Goal: Task Accomplishment & Management: Manage account settings

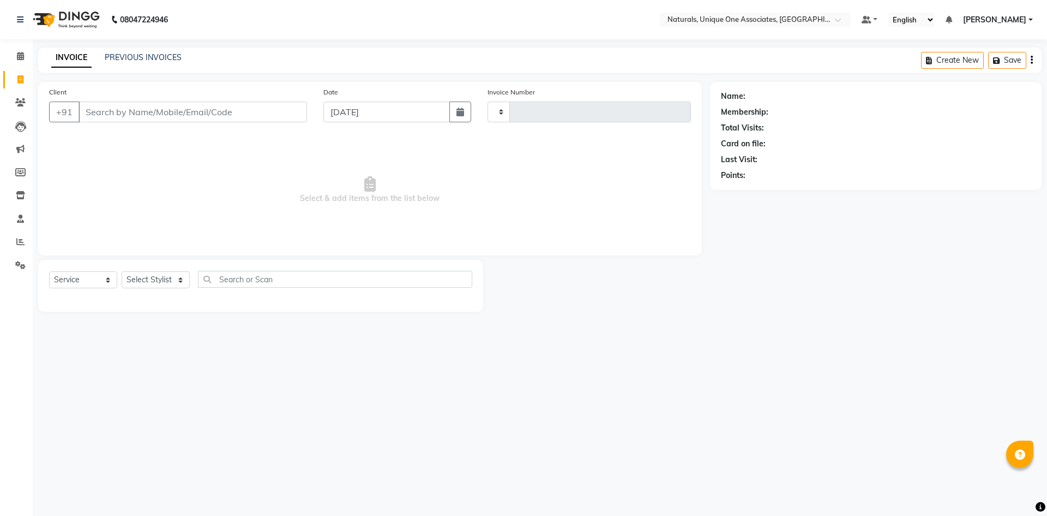
select select "service"
click at [140, 51] on div "INVOICE PREVIOUS INVOICES Create New Save" at bounding box center [540, 60] width 1004 height 26
click at [128, 58] on link "PREVIOUS INVOICES" at bounding box center [143, 57] width 77 height 10
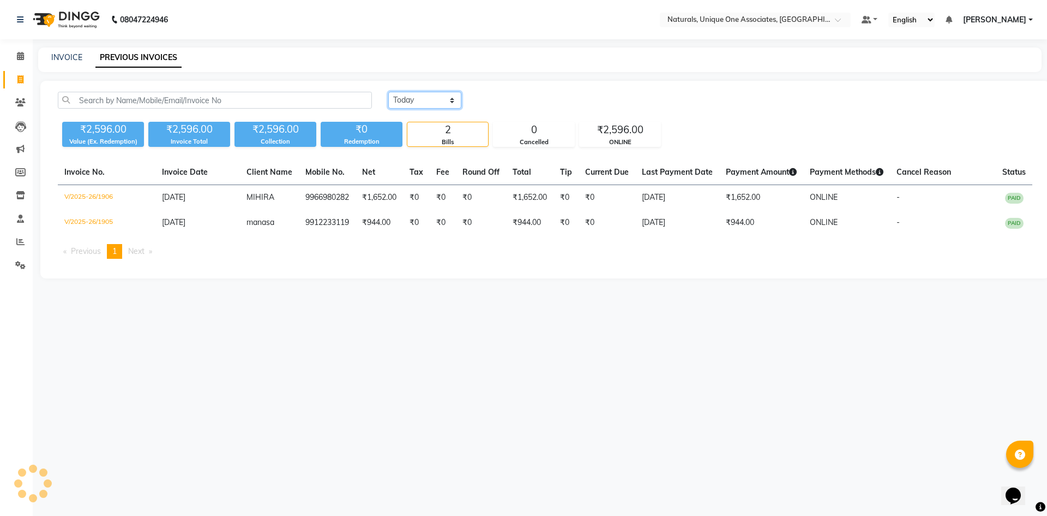
click at [424, 99] on select "Today Yesterday Custom Range" at bounding box center [424, 100] width 73 height 17
select select "range"
click at [388, 92] on select "Today Yesterday Custom Range" at bounding box center [424, 100] width 73 height 17
click at [530, 101] on input "04-09-2025" at bounding box center [514, 100] width 76 height 15
select select "9"
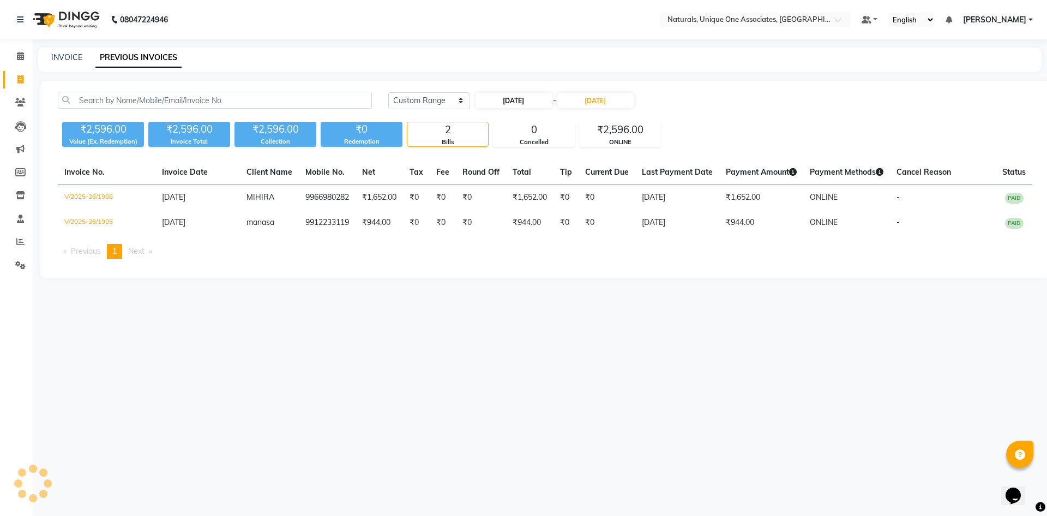
select select "2025"
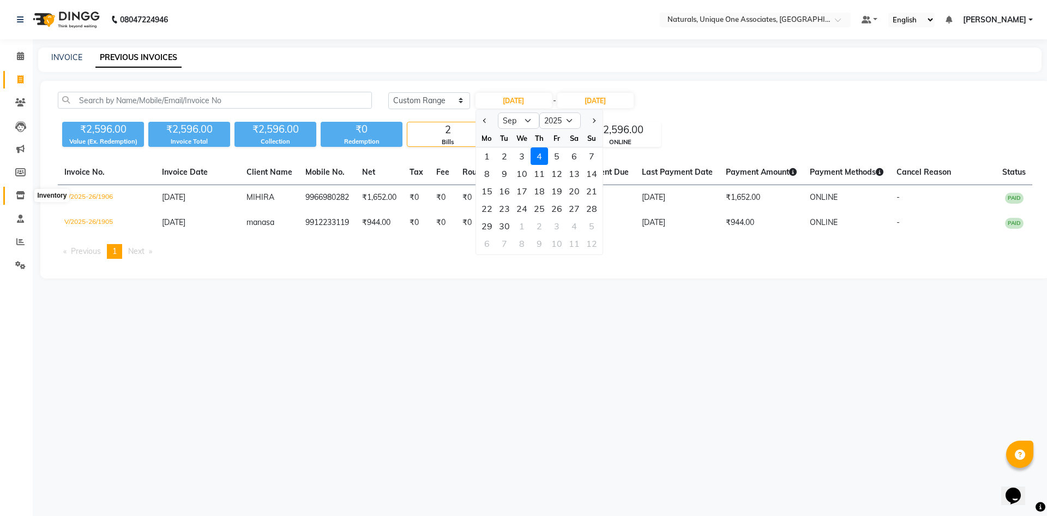
click at [20, 197] on icon at bounding box center [20, 195] width 9 height 8
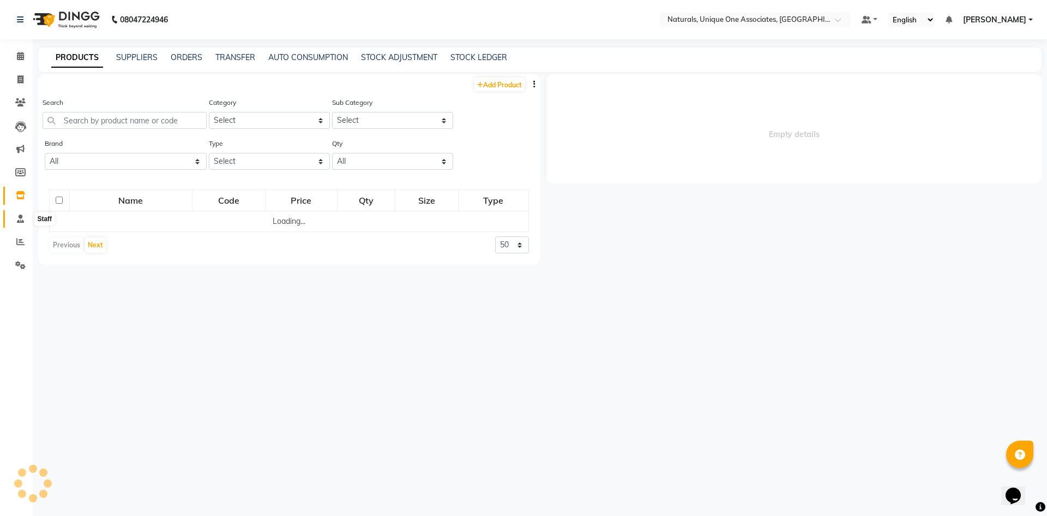
click at [19, 221] on icon at bounding box center [20, 218] width 7 height 8
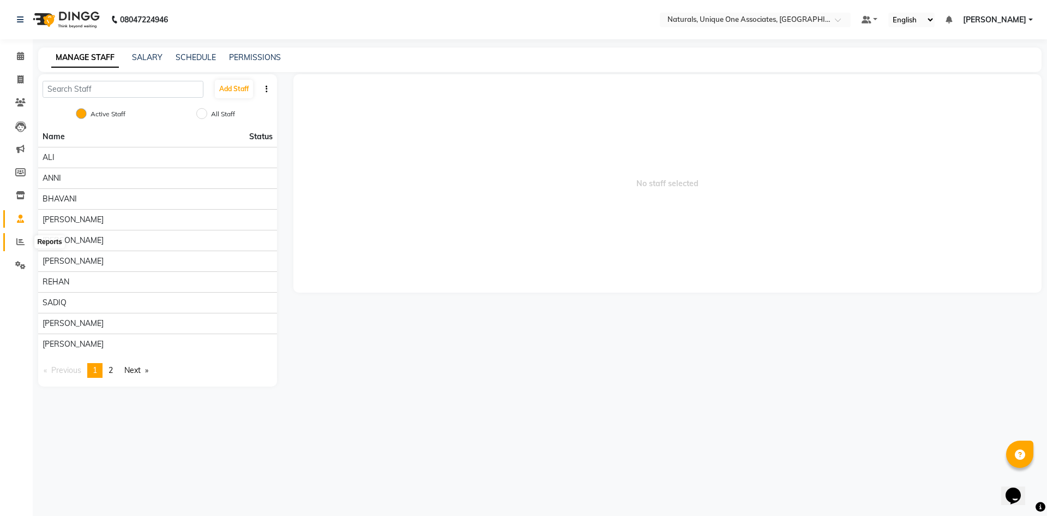
click at [16, 239] on icon at bounding box center [20, 241] width 8 height 8
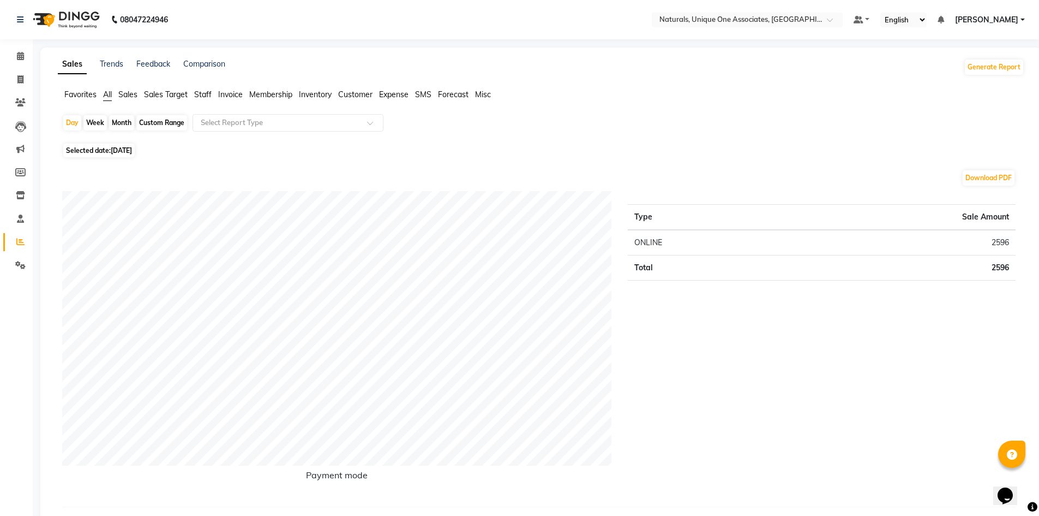
click at [200, 94] on span "Staff" at bounding box center [202, 94] width 17 height 10
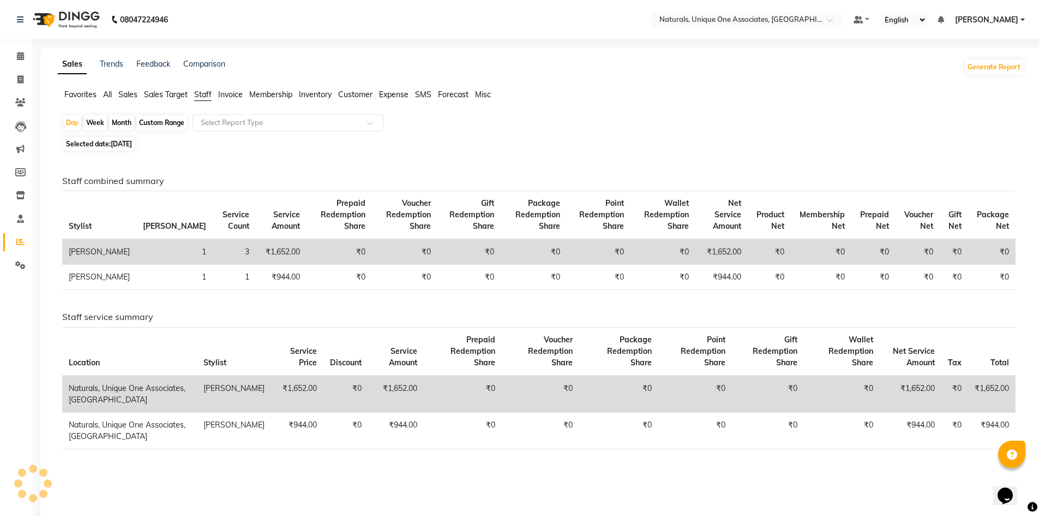
click at [163, 119] on div "Custom Range" at bounding box center [161, 122] width 51 height 15
select select "9"
select select "2025"
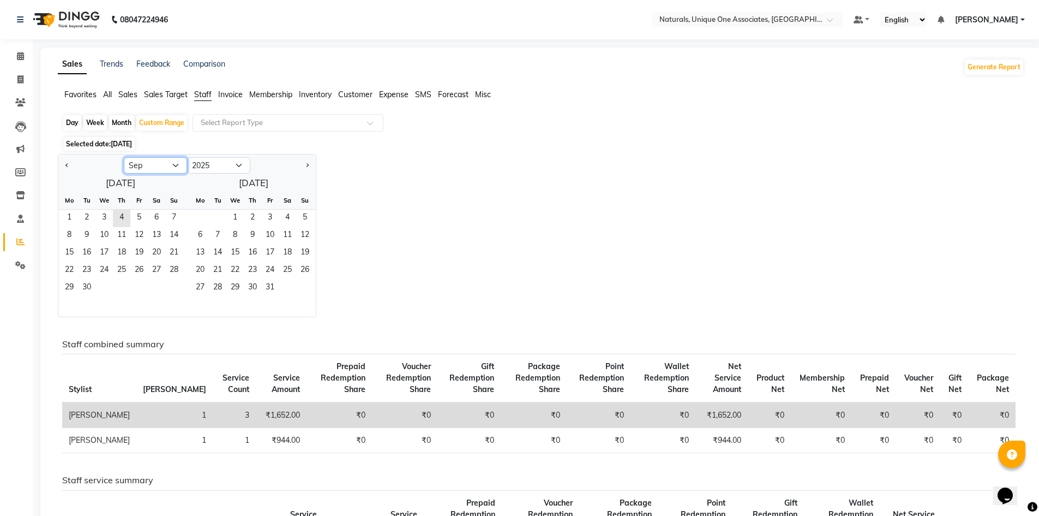
click at [159, 171] on select "Jan Feb Mar Apr May Jun Jul Aug Sep Oct Nov Dec" at bounding box center [155, 165] width 63 height 16
select select "8"
click at [124, 157] on select "Jan Feb Mar Apr May Jun Jul Aug Sep Oct Nov Dec" at bounding box center [155, 165] width 63 height 16
click at [130, 212] on span "1" at bounding box center [138, 217] width 17 height 17
click at [254, 181] on div "August 2025 Mo Tu We Th Fr Sa Su 1 2 3 4 5 6 7 8 9 10 11 12 13 14 15 16 17 18 1…" at bounding box center [186, 245] width 257 height 142
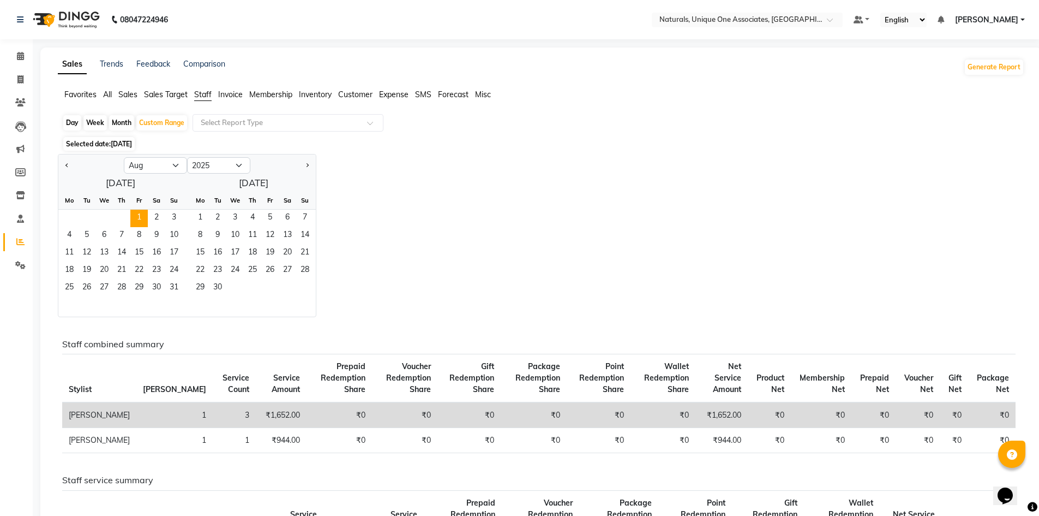
click at [71, 121] on div "Day" at bounding box center [72, 122] width 18 height 15
select select "8"
select select "2025"
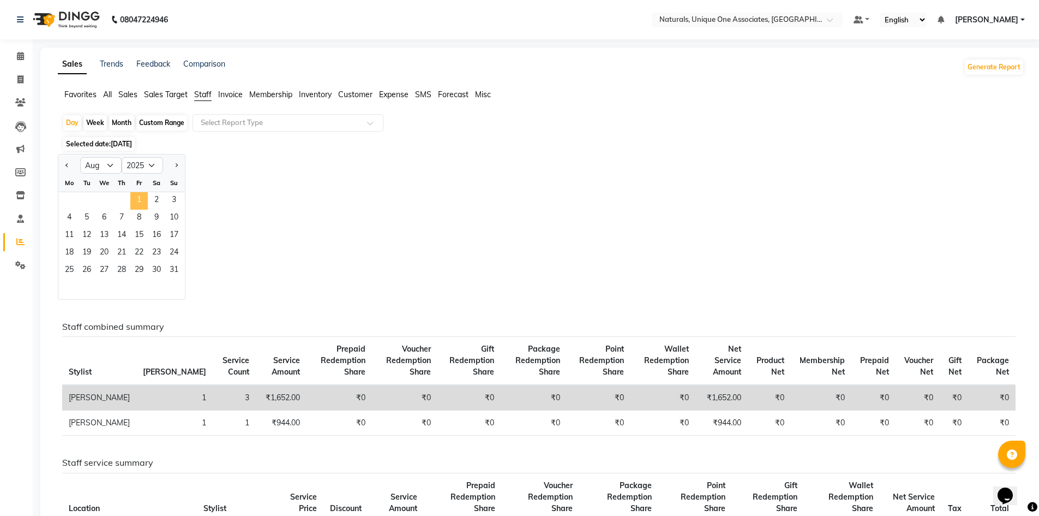
click at [140, 196] on span "1" at bounding box center [138, 200] width 17 height 17
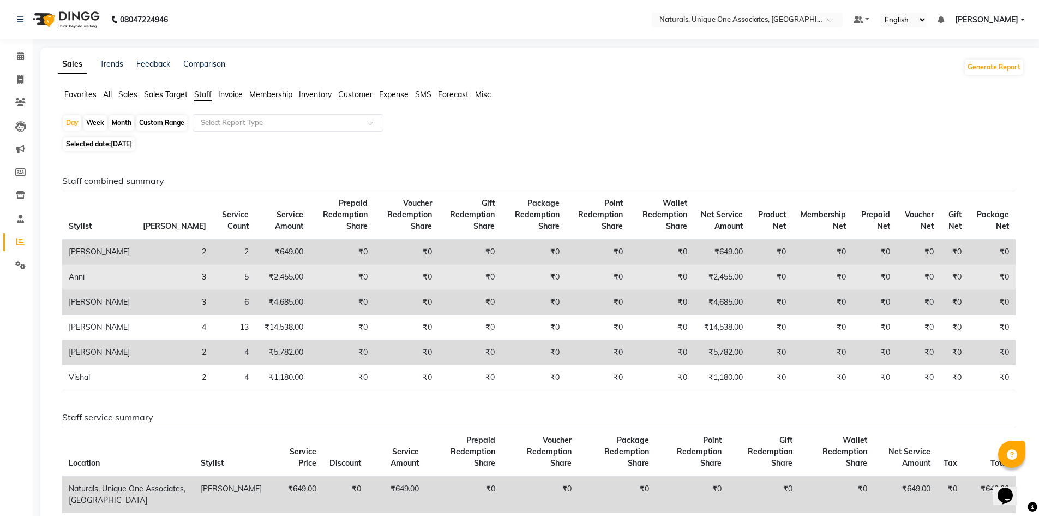
click at [255, 281] on td "₹2,455.00" at bounding box center [282, 277] width 54 height 25
click at [310, 276] on td "₹0" at bounding box center [342, 277] width 64 height 25
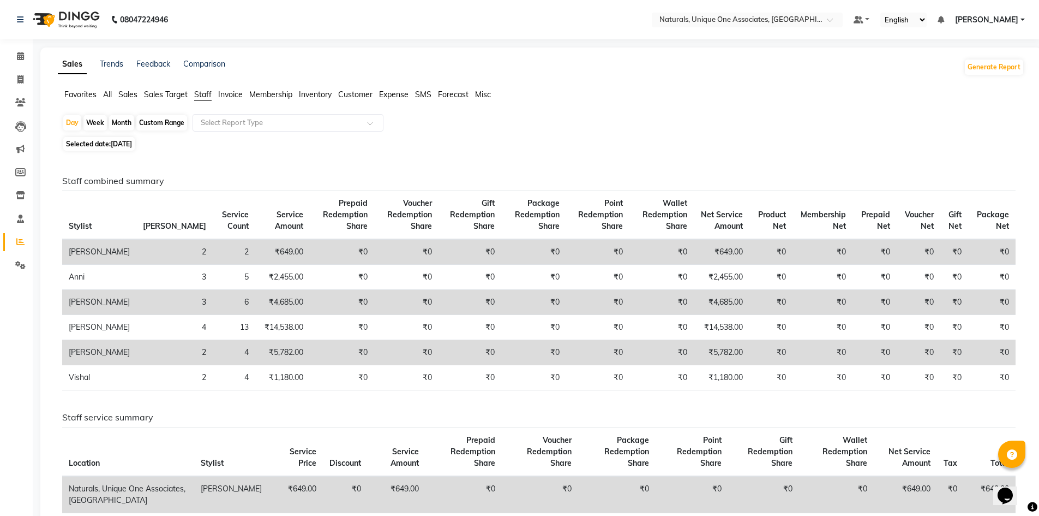
click at [365, 178] on h6 "Staff combined summary" at bounding box center [539, 181] width 954 height 10
click at [26, 82] on span at bounding box center [20, 80] width 19 height 13
select select "service"
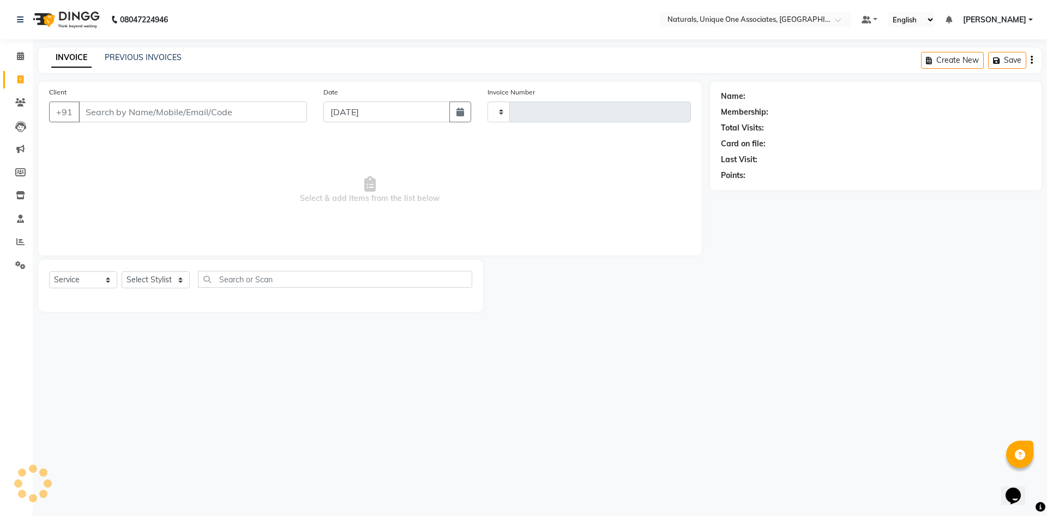
type input "1907"
select select "5857"
click at [167, 58] on link "PREVIOUS INVOICES" at bounding box center [143, 57] width 77 height 10
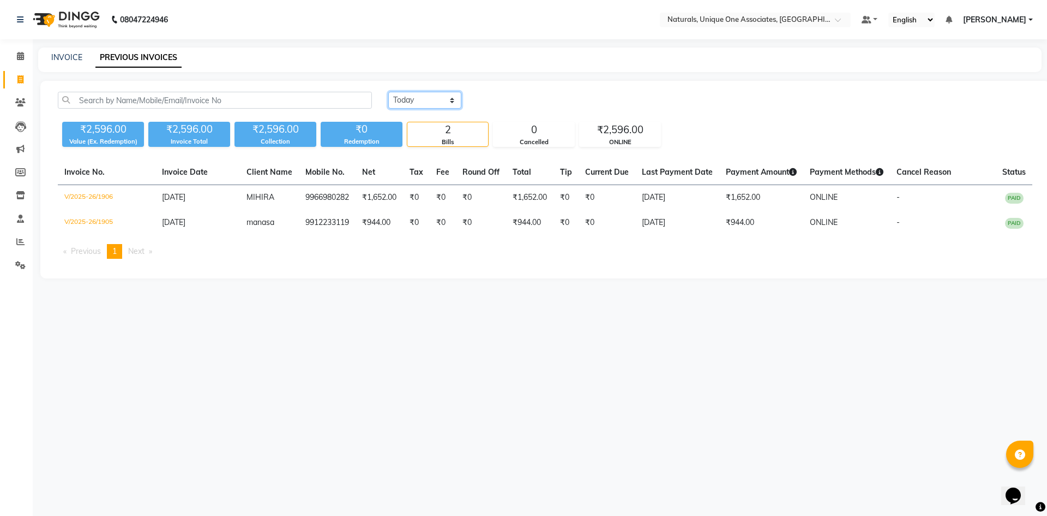
drag, startPoint x: 416, startPoint y: 99, endPoint x: 413, endPoint y: 104, distance: 6.1
click at [416, 99] on select "Today Yesterday Custom Range" at bounding box center [424, 100] width 73 height 17
select select "range"
click at [388, 92] on select "Today Yesterday Custom Range" at bounding box center [424, 100] width 73 height 17
click at [520, 100] on input "04-09-2025" at bounding box center [514, 100] width 76 height 15
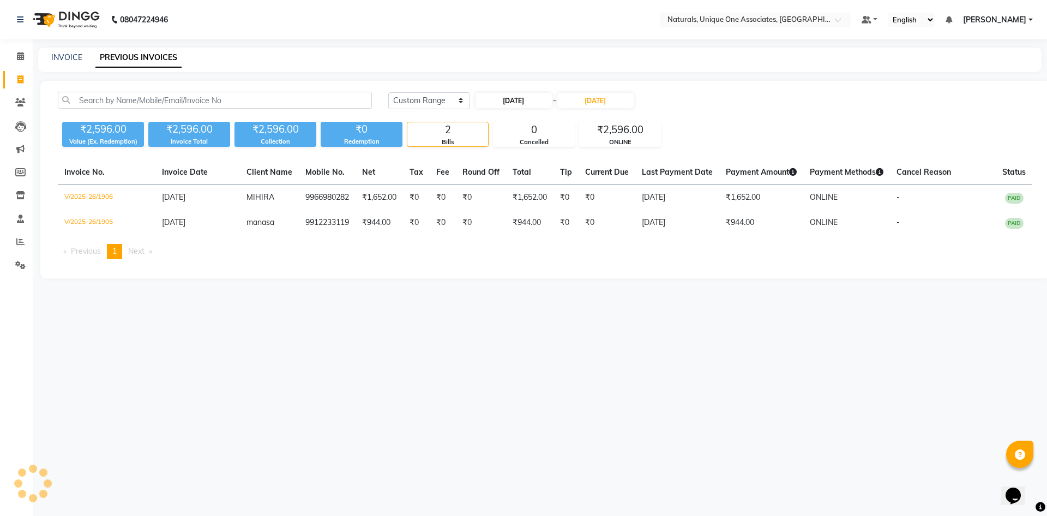
select select "9"
select select "2025"
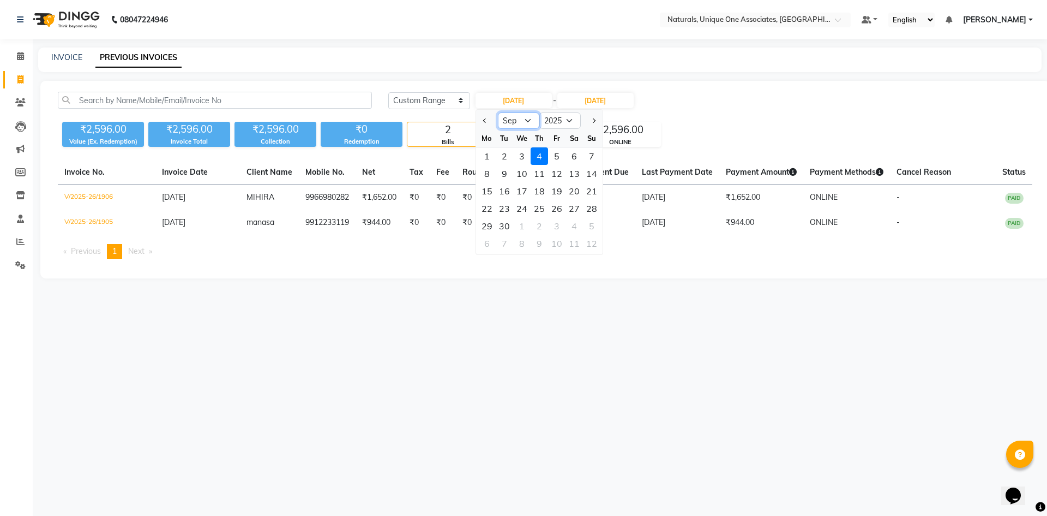
click at [516, 123] on select "Jan Feb Mar Apr May Jun Jul Aug Sep Oct Nov Dec" at bounding box center [518, 120] width 41 height 16
select select "8"
click at [498, 112] on select "Jan Feb Mar Apr May Jun Jul Aug Sep Oct Nov Dec" at bounding box center [518, 120] width 41 height 16
click at [560, 158] on div "1" at bounding box center [556, 155] width 17 height 17
type input "[DATE]"
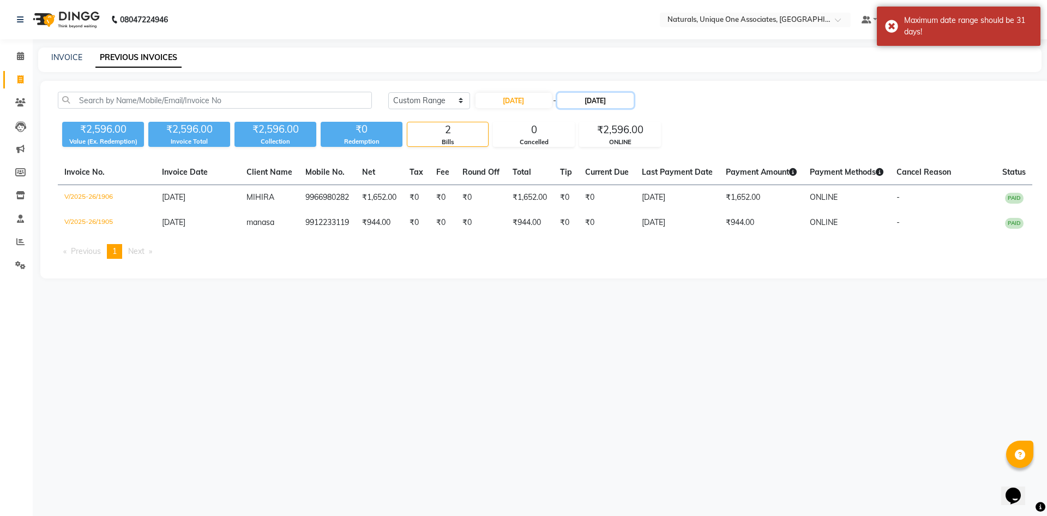
click at [595, 99] on input "04-09-2025" at bounding box center [596, 100] width 76 height 15
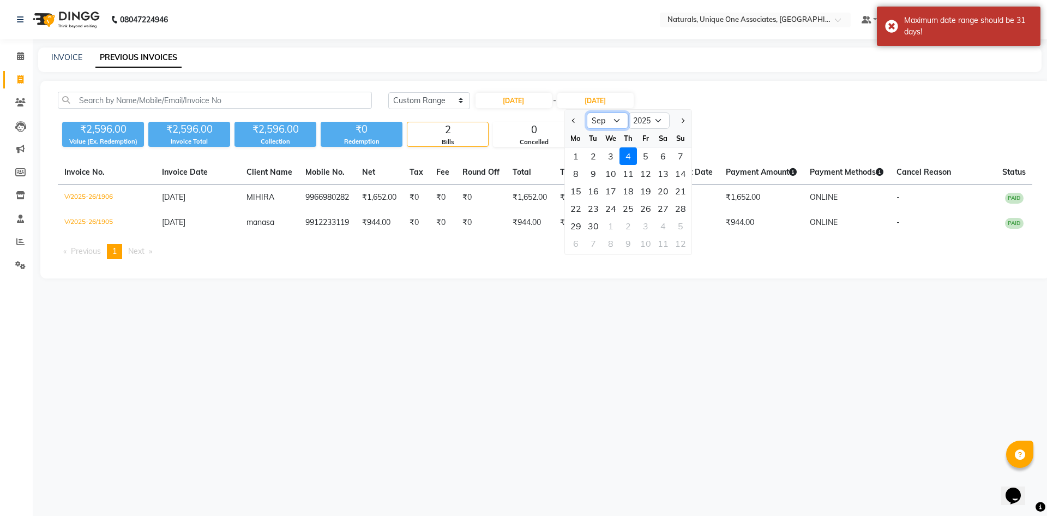
click at [614, 124] on select "Aug Sep Oct Nov Dec" at bounding box center [607, 120] width 41 height 16
select select "8"
click at [587, 112] on select "Aug Sep Oct Nov Dec" at bounding box center [607, 120] width 41 height 16
click at [645, 154] on div "1" at bounding box center [645, 155] width 17 height 17
type input "[DATE]"
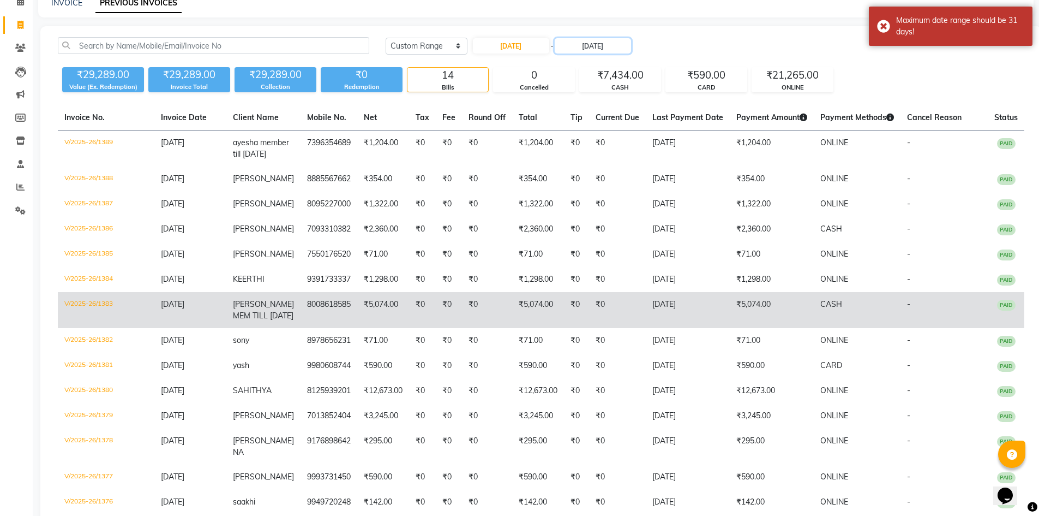
scroll to position [136, 0]
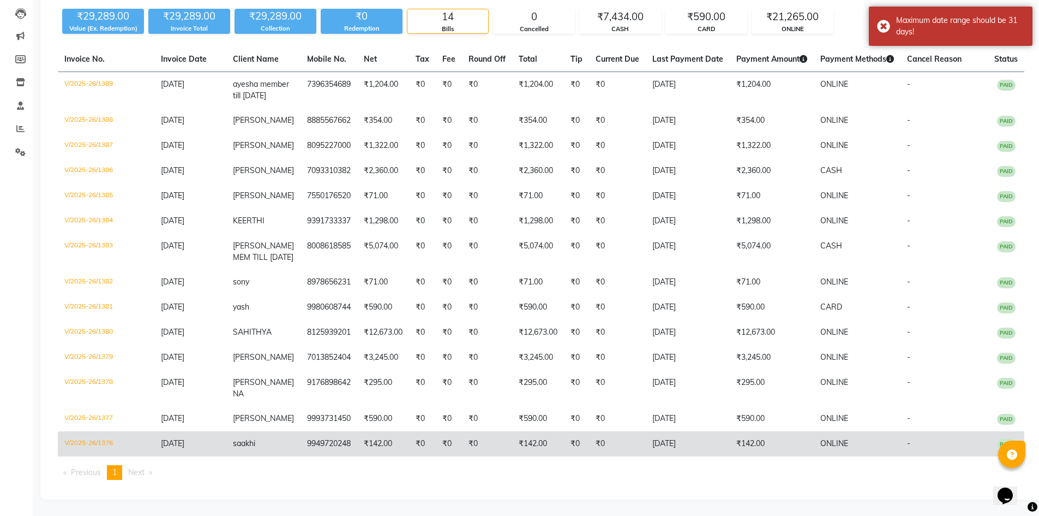
click at [380, 442] on td "₹142.00" at bounding box center [383, 443] width 52 height 25
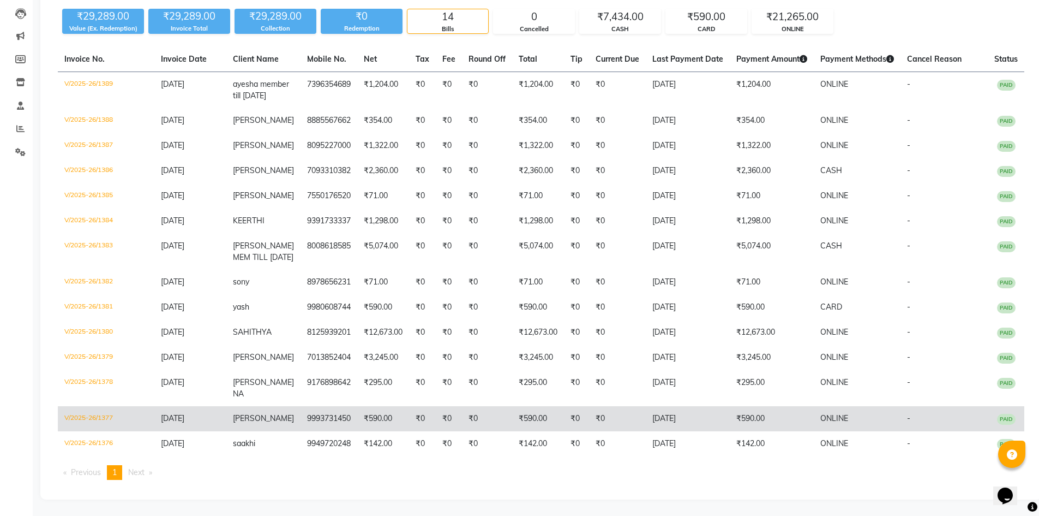
click at [364, 409] on td "₹590.00" at bounding box center [383, 418] width 52 height 25
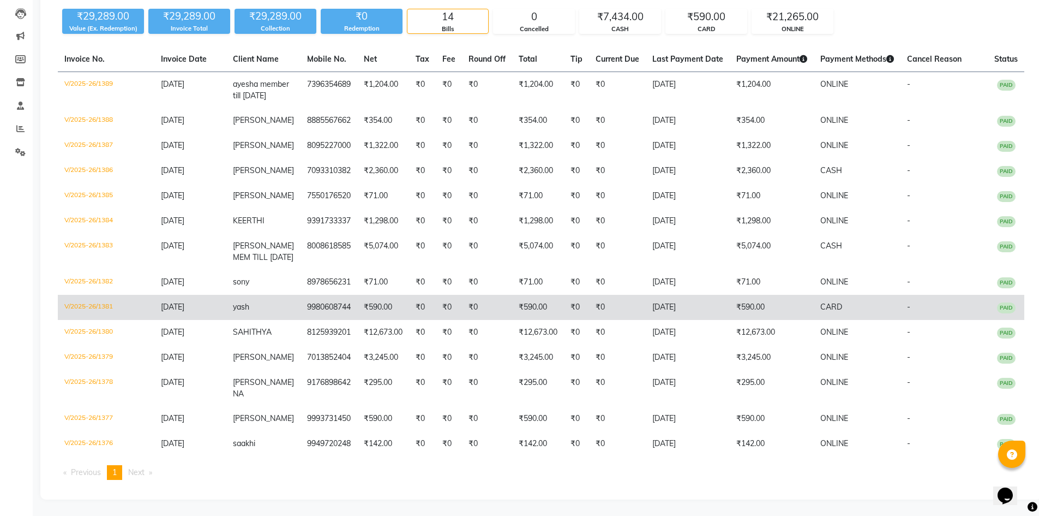
click at [409, 313] on td "₹0" at bounding box center [422, 307] width 27 height 25
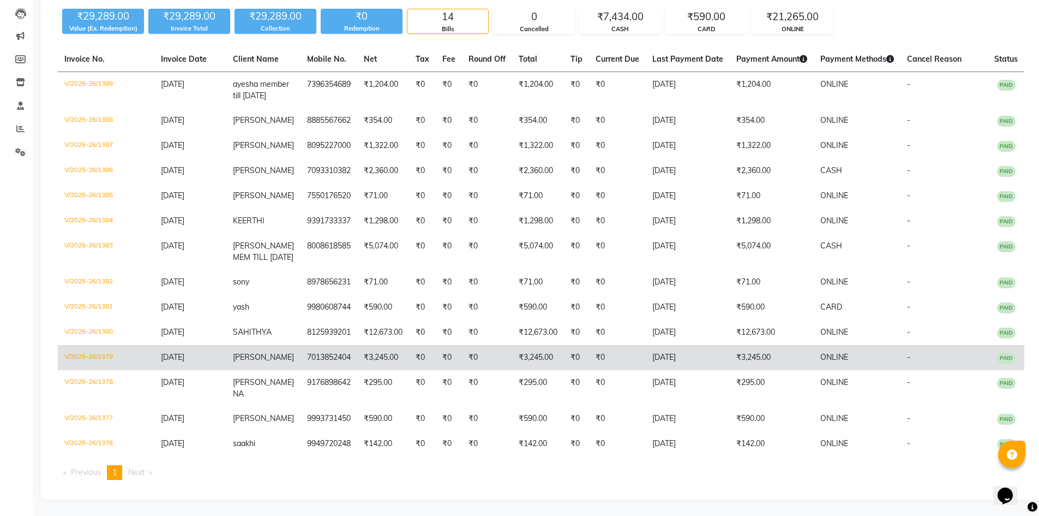
click at [420, 356] on td "₹0" at bounding box center [422, 357] width 27 height 25
click at [462, 353] on td "₹0" at bounding box center [487, 357] width 50 height 25
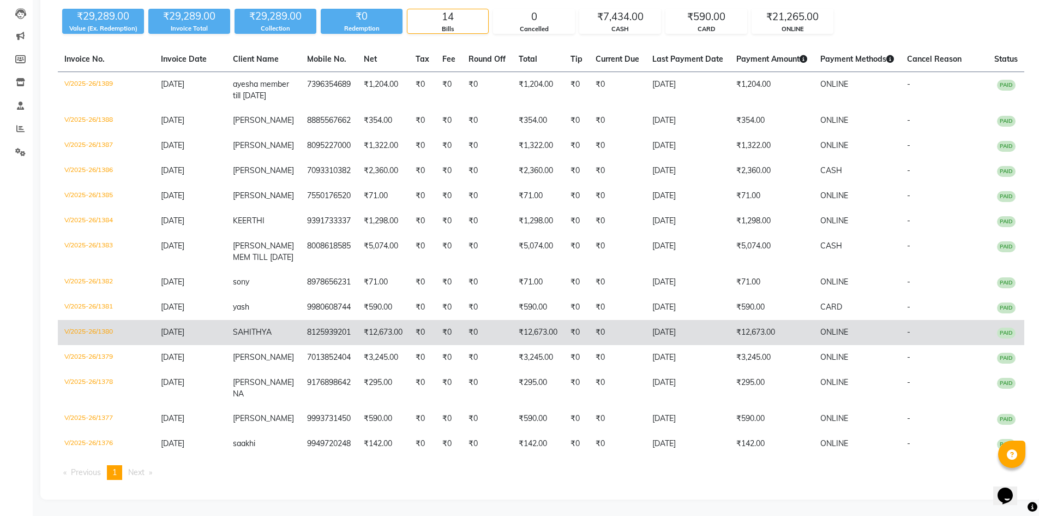
click at [413, 339] on td "₹0" at bounding box center [422, 332] width 27 height 25
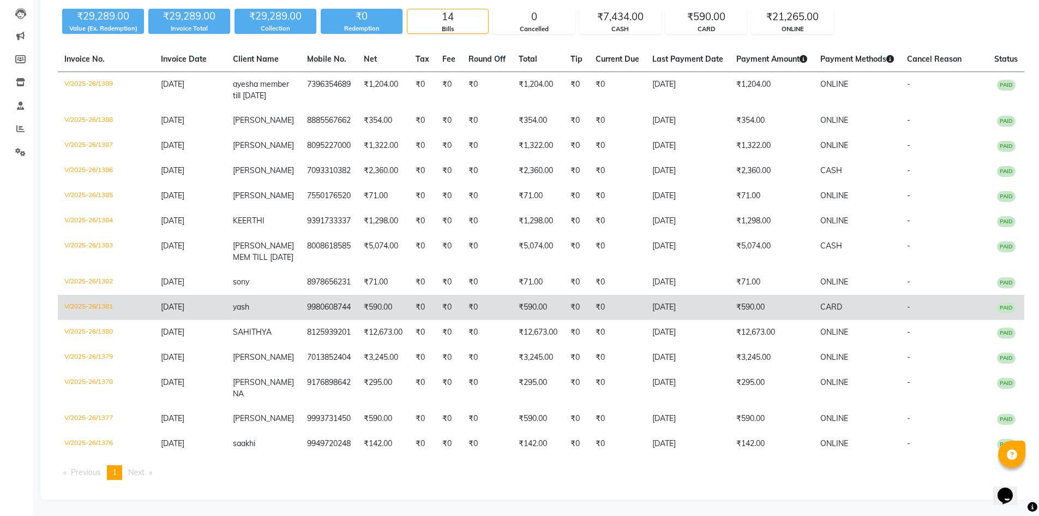
click at [436, 305] on td "₹0" at bounding box center [449, 307] width 26 height 25
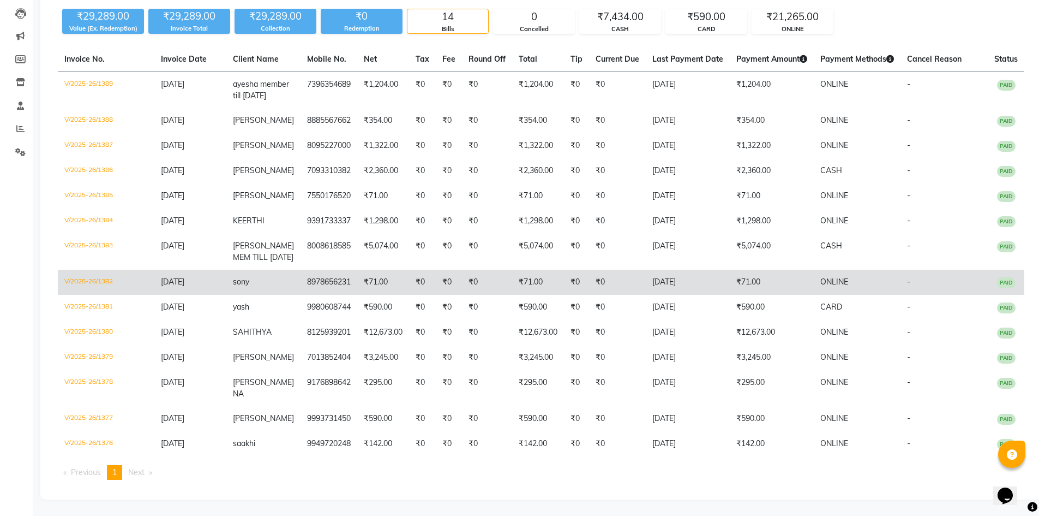
click at [415, 288] on td "₹0" at bounding box center [422, 281] width 27 height 25
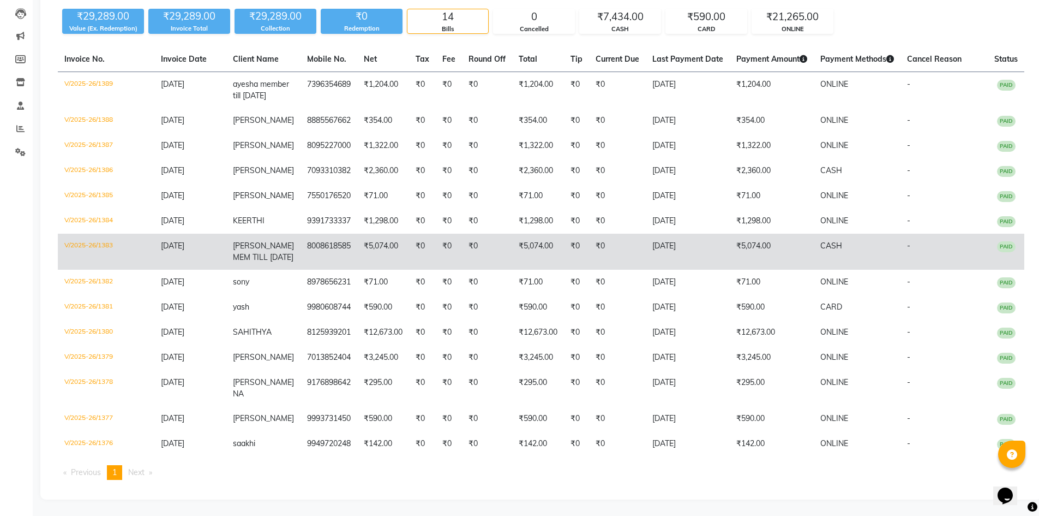
click at [449, 239] on td "₹0" at bounding box center [449, 251] width 26 height 36
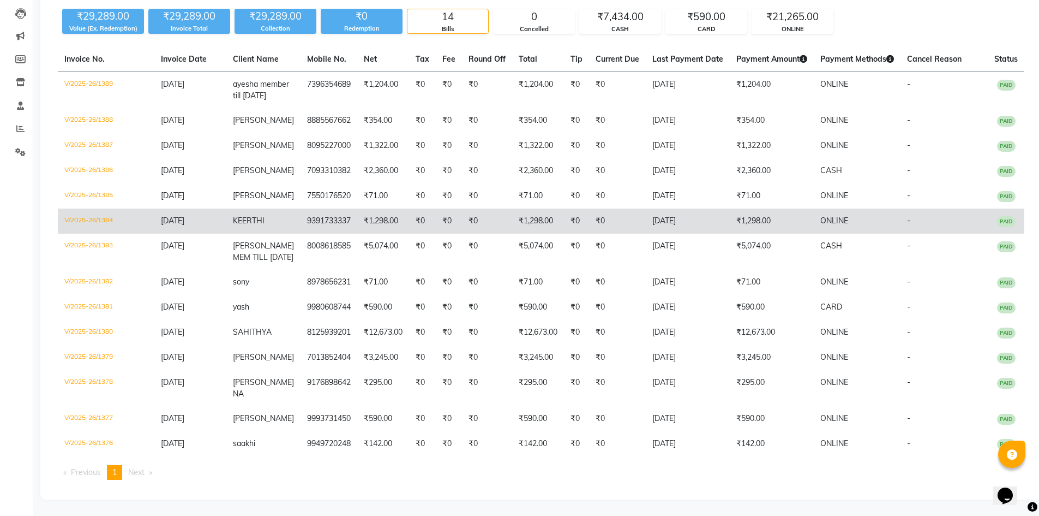
click at [399, 219] on td "₹1,298.00" at bounding box center [383, 220] width 52 height 25
click at [445, 212] on td "₹0" at bounding box center [449, 220] width 26 height 25
click at [437, 208] on td "₹0" at bounding box center [449, 220] width 26 height 25
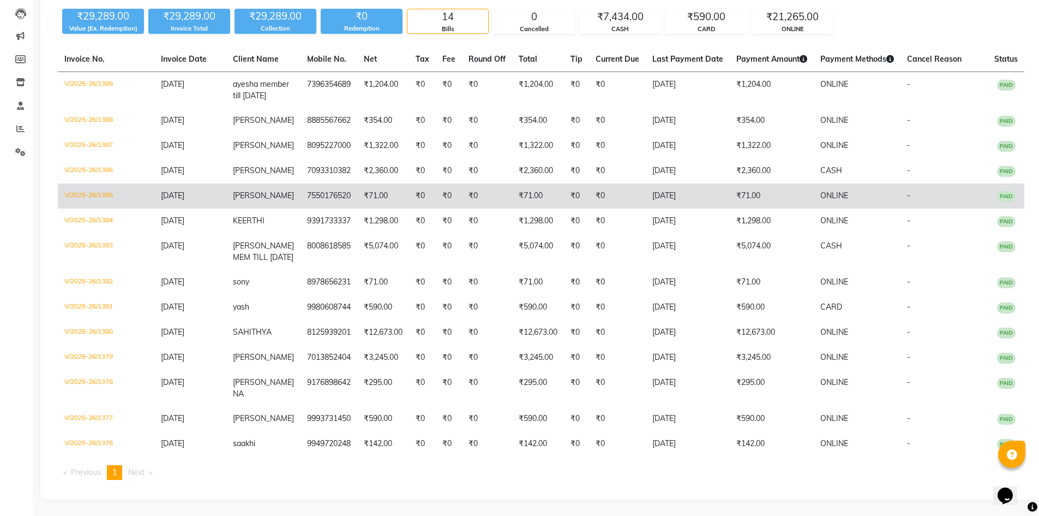
click at [385, 191] on td "₹71.00" at bounding box center [383, 195] width 52 height 25
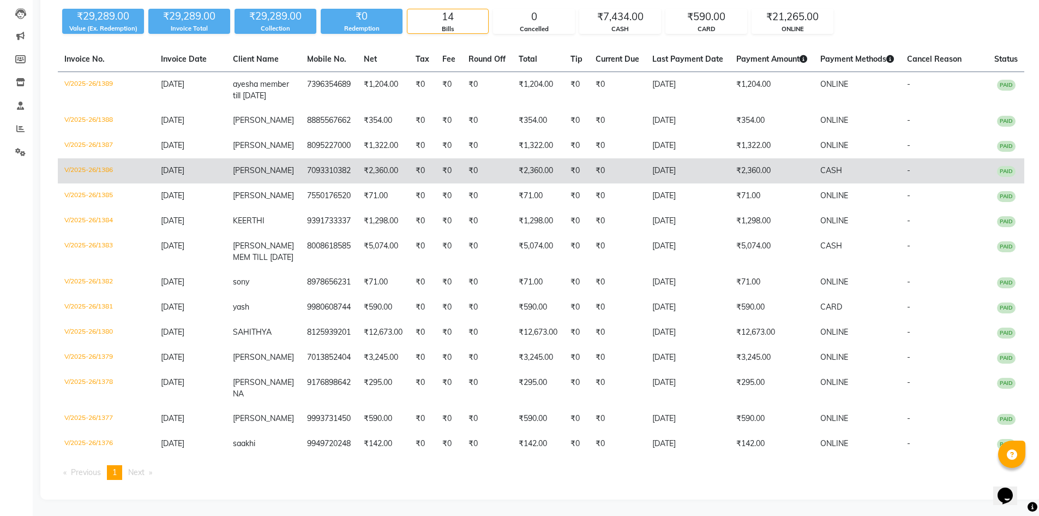
click at [438, 161] on td "₹0" at bounding box center [449, 170] width 26 height 25
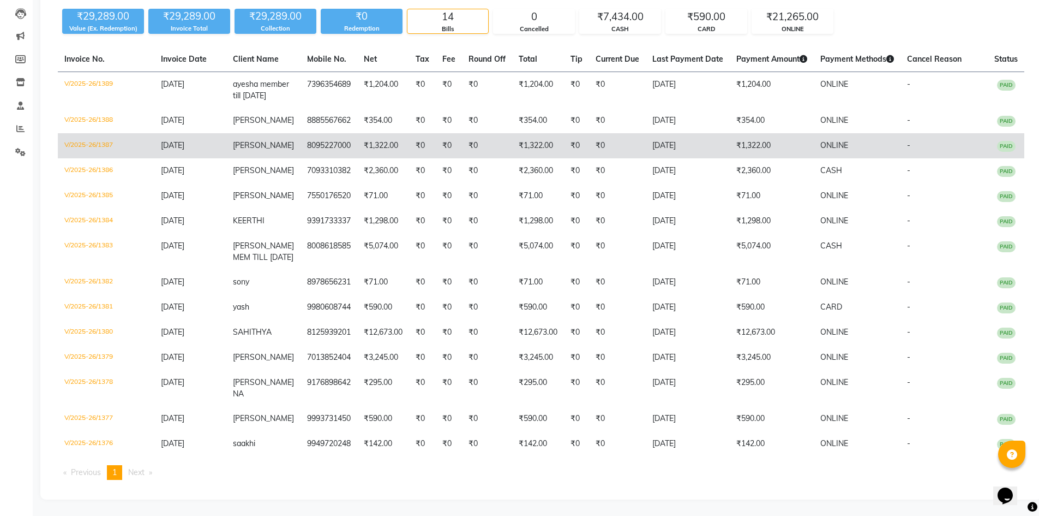
click at [418, 133] on td "₹0" at bounding box center [422, 145] width 27 height 25
click at [462, 139] on td "₹0" at bounding box center [487, 145] width 50 height 25
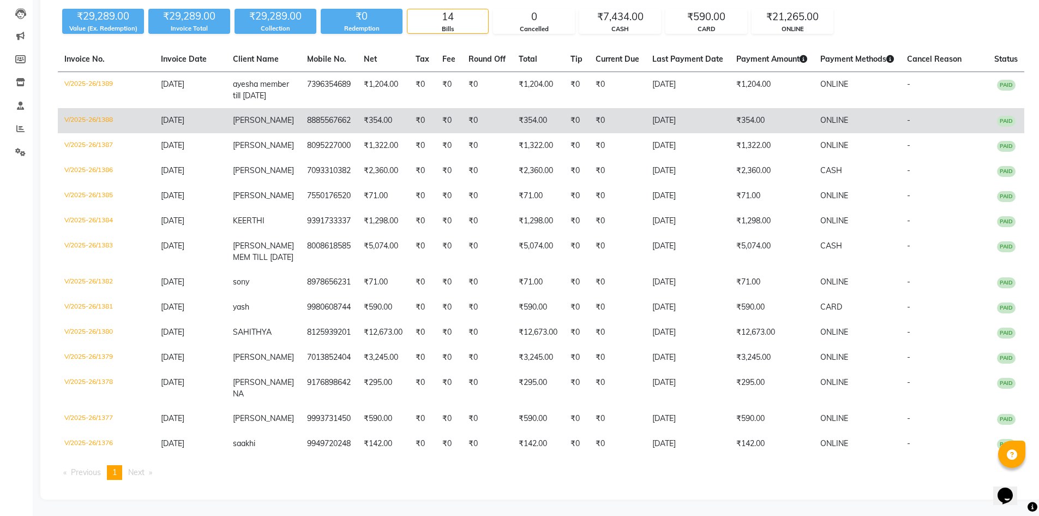
click at [368, 117] on td "₹354.00" at bounding box center [383, 120] width 52 height 25
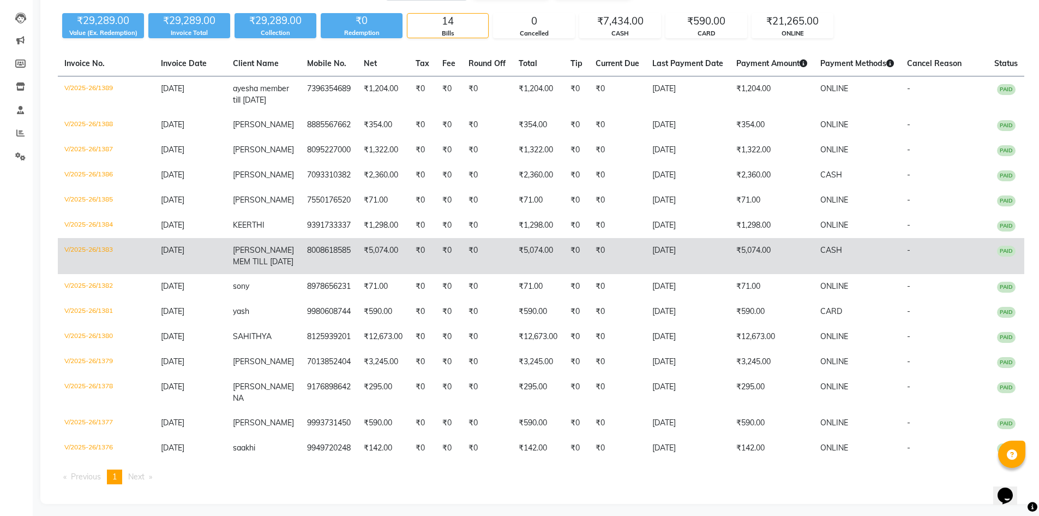
scroll to position [81, 0]
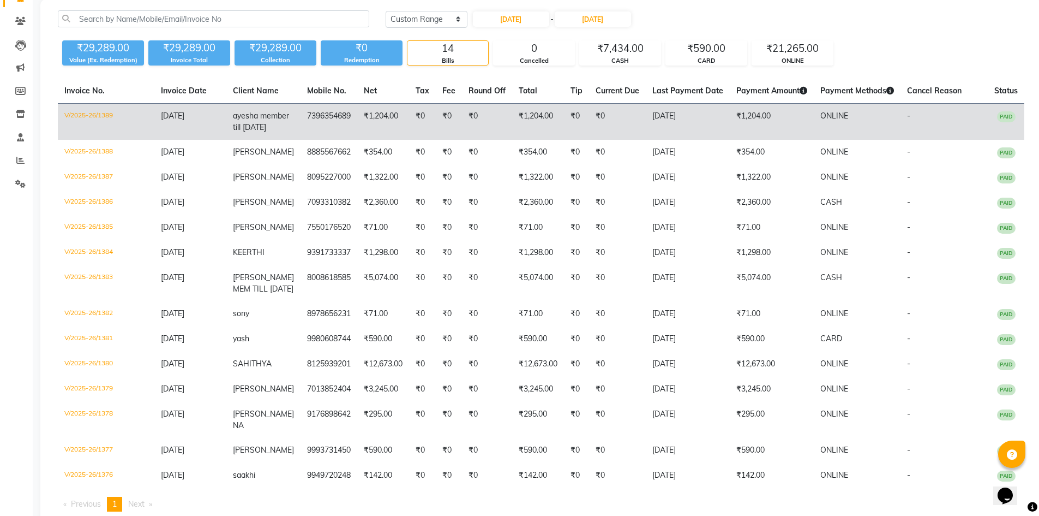
click at [388, 140] on td "₹1,204.00" at bounding box center [383, 122] width 52 height 37
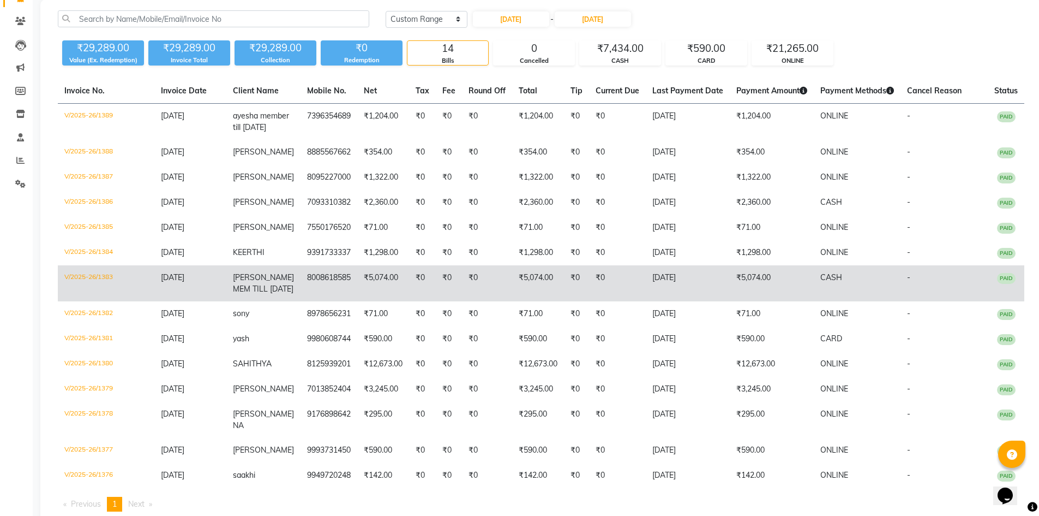
scroll to position [136, 0]
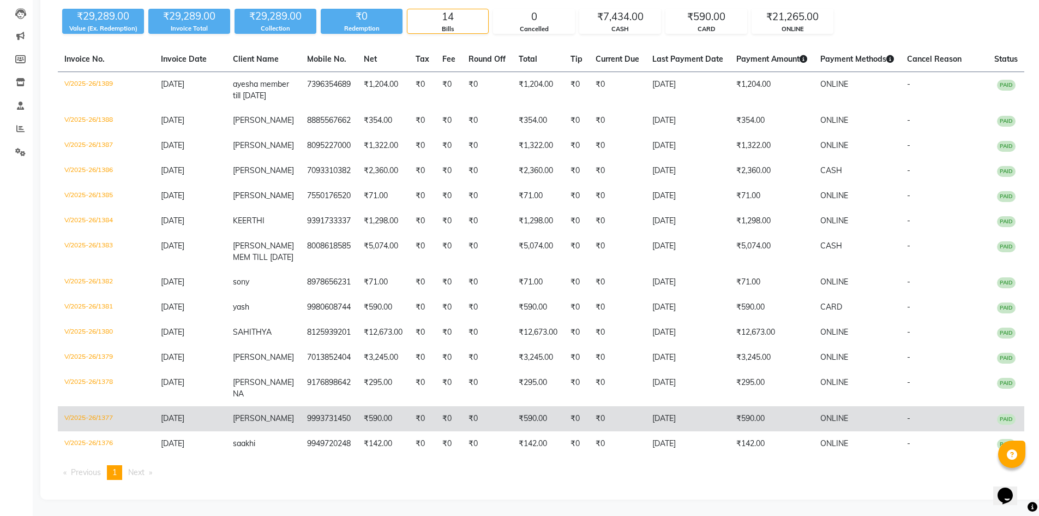
click at [443, 422] on td "₹0" at bounding box center [449, 418] width 26 height 25
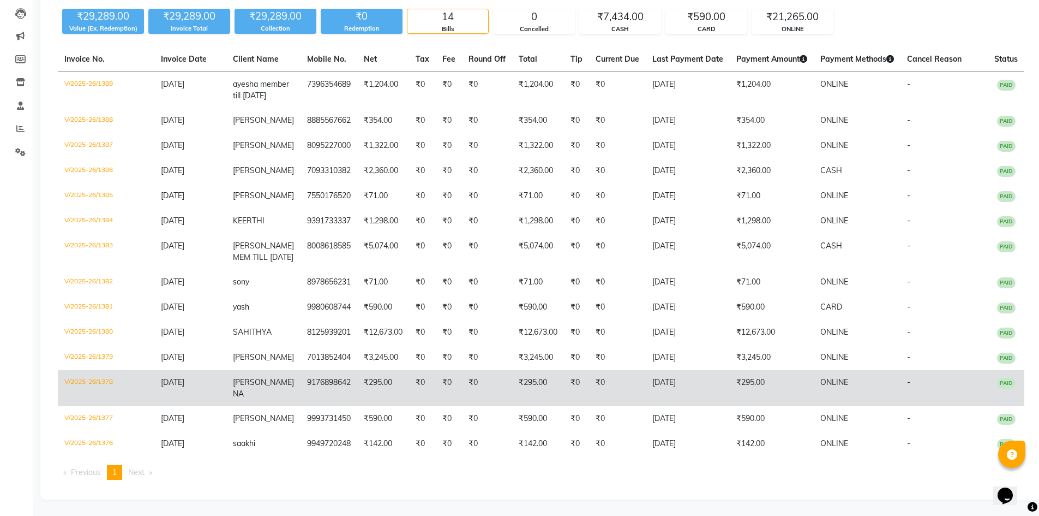
click at [476, 385] on td "₹0" at bounding box center [487, 388] width 50 height 36
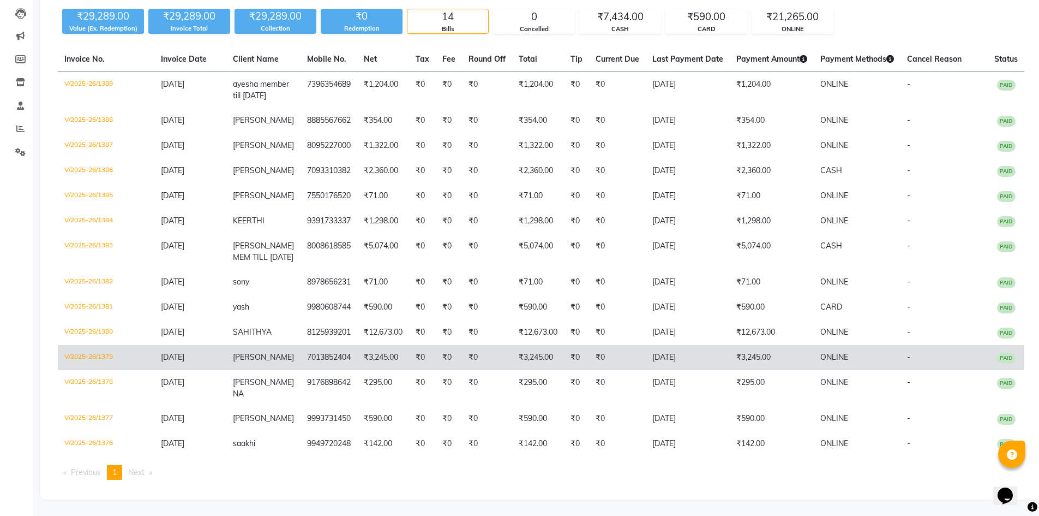
click at [410, 360] on td "₹0" at bounding box center [422, 357] width 27 height 25
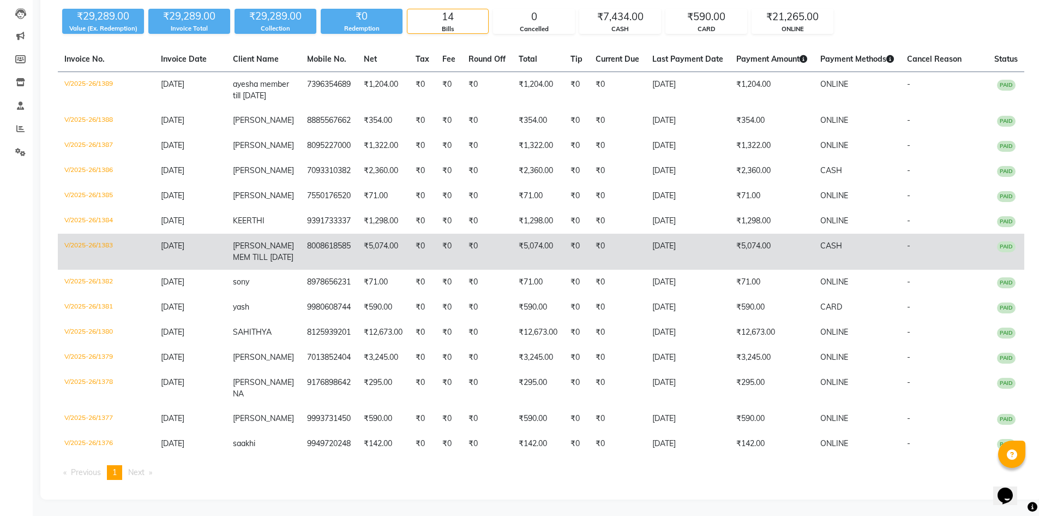
click at [399, 246] on td "₹5,074.00" at bounding box center [383, 251] width 52 height 36
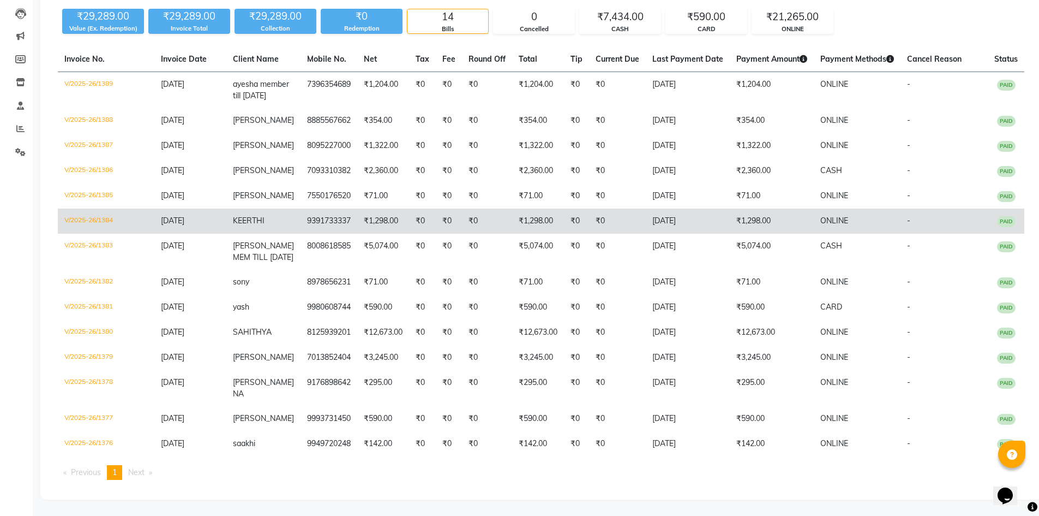
click at [326, 208] on td "9391733337" at bounding box center [329, 220] width 57 height 25
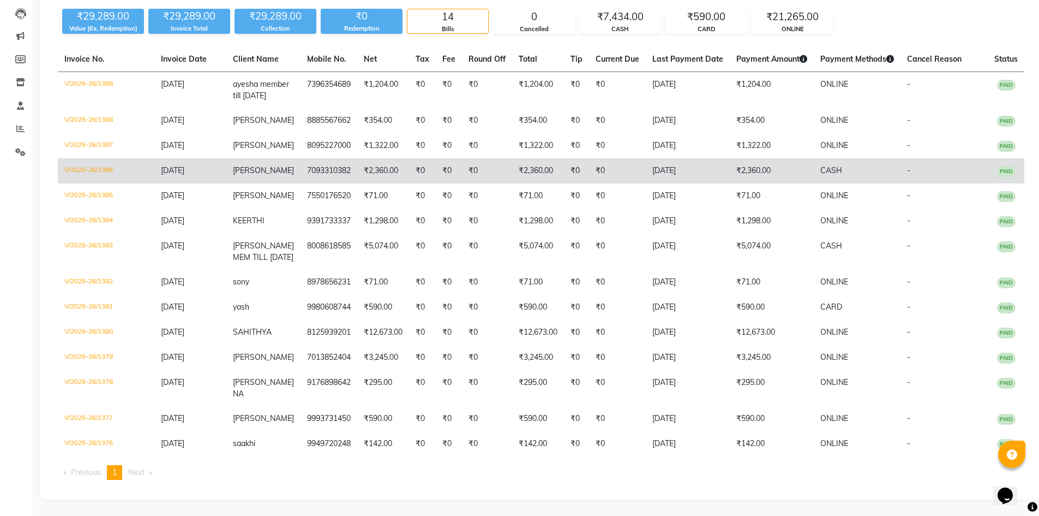
click at [366, 158] on td "₹2,360.00" at bounding box center [383, 170] width 52 height 25
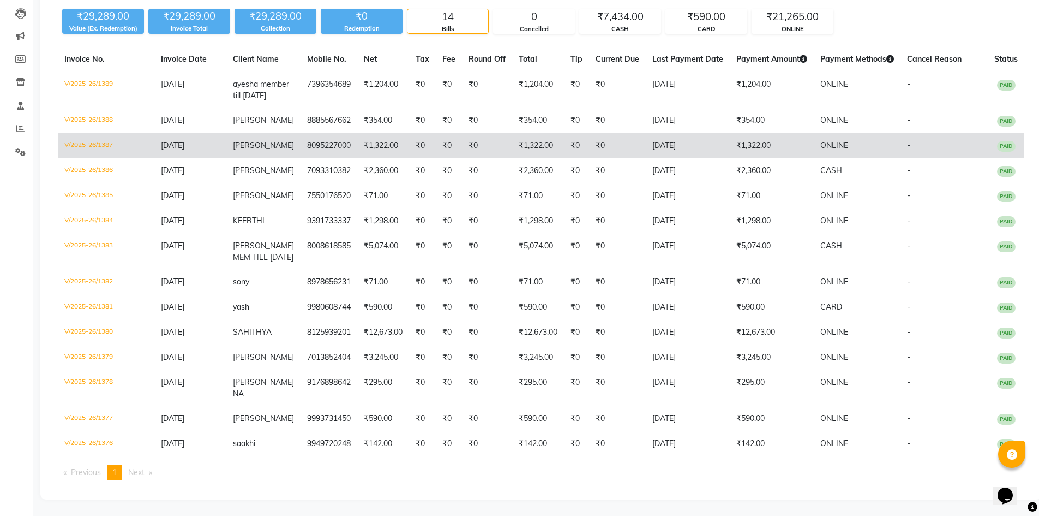
click at [381, 133] on td "₹1,322.00" at bounding box center [383, 145] width 52 height 25
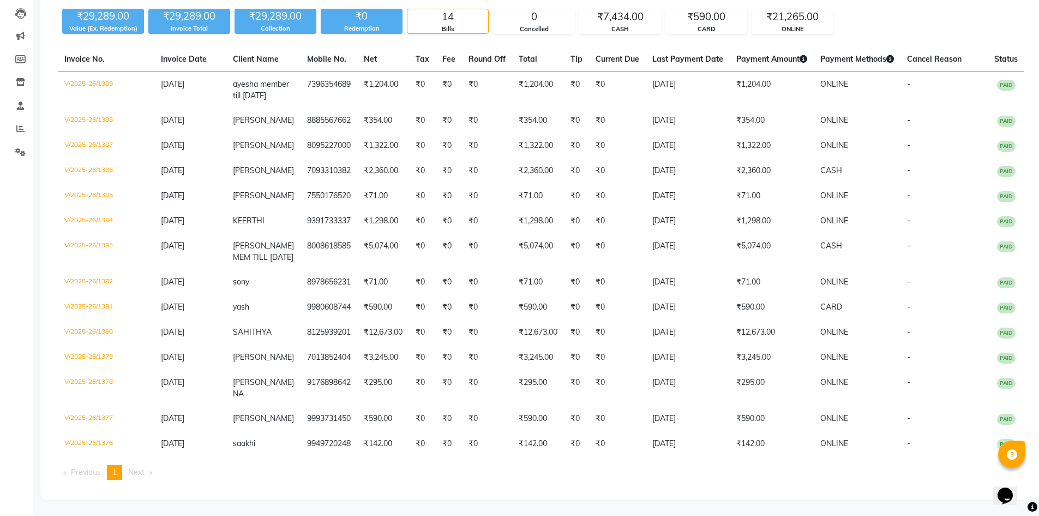
scroll to position [0, 0]
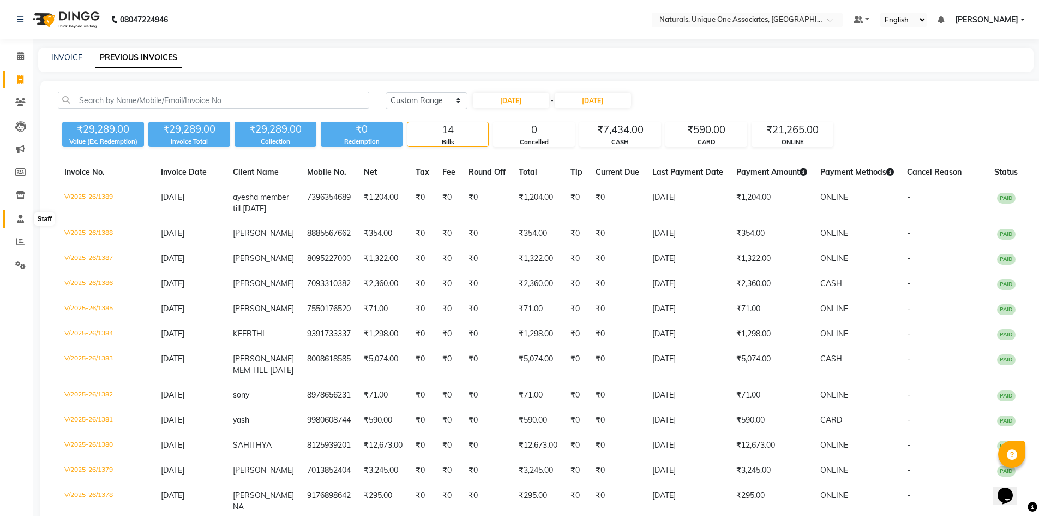
click at [21, 223] on span at bounding box center [20, 219] width 19 height 13
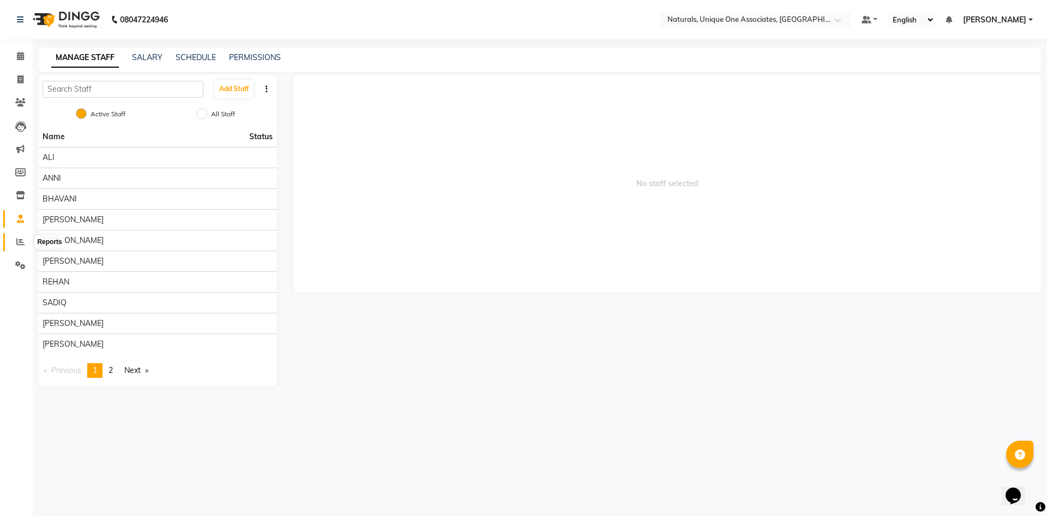
click at [18, 238] on icon at bounding box center [20, 241] width 8 height 8
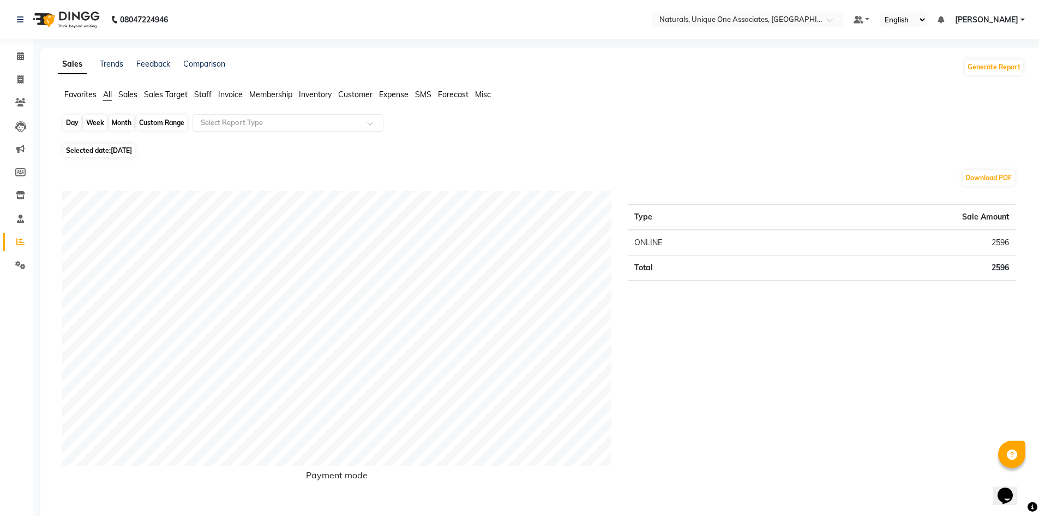
click at [75, 119] on div "Day" at bounding box center [72, 122] width 18 height 15
select select "9"
select select "2025"
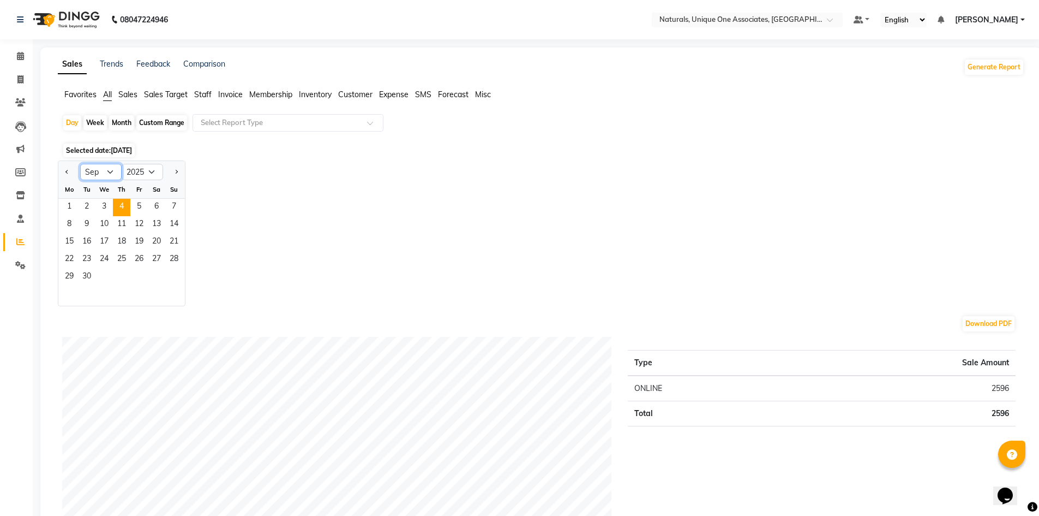
click at [98, 175] on select "Jan Feb Mar Apr May Jun Jul Aug Sep Oct Nov Dec" at bounding box center [100, 172] width 41 height 16
select select "8"
click at [80, 164] on select "Jan Feb Mar Apr May Jun Jul Aug Sep Oct Nov Dec" at bounding box center [100, 172] width 41 height 16
click at [169, 225] on span "10" at bounding box center [173, 224] width 17 height 17
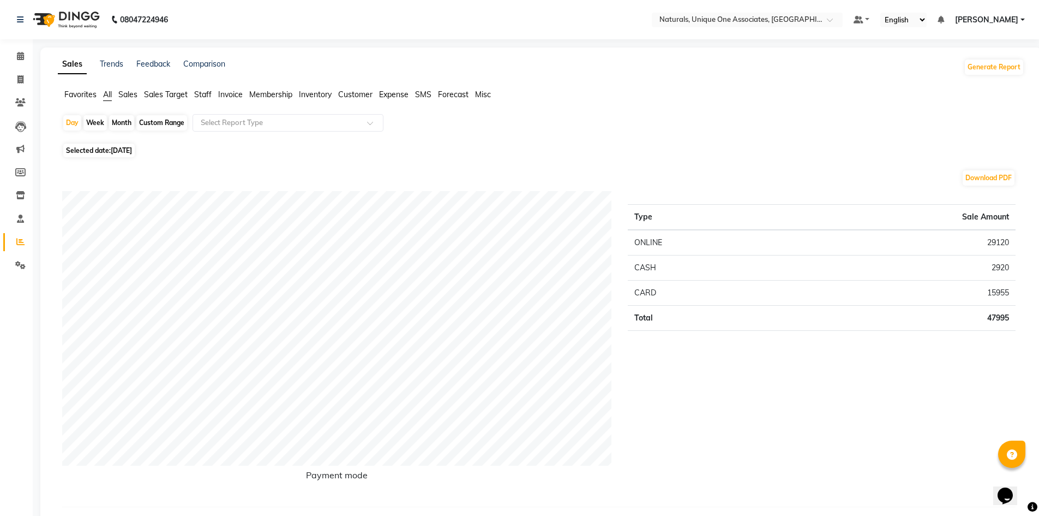
click at [201, 91] on span "Staff" at bounding box center [202, 94] width 17 height 10
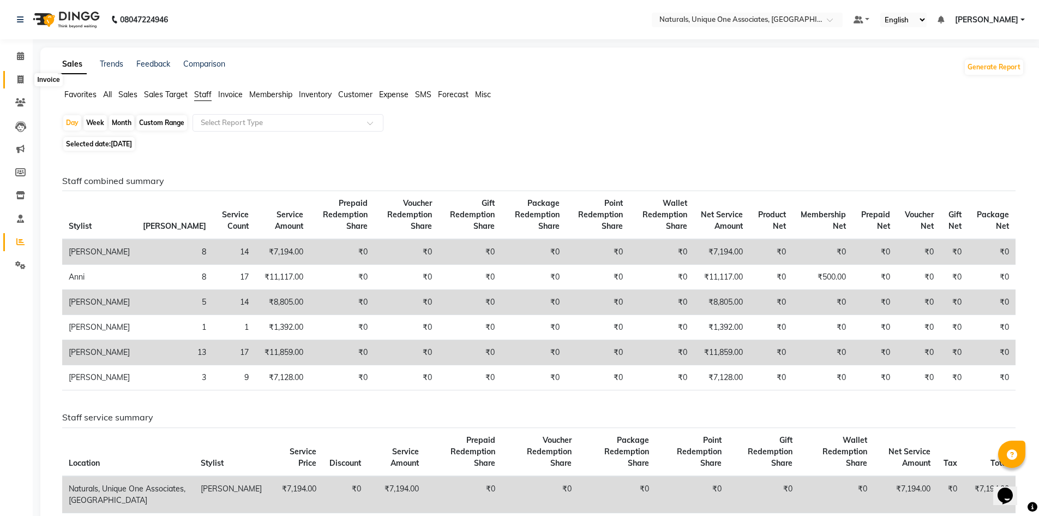
click at [17, 81] on icon at bounding box center [20, 79] width 6 height 8
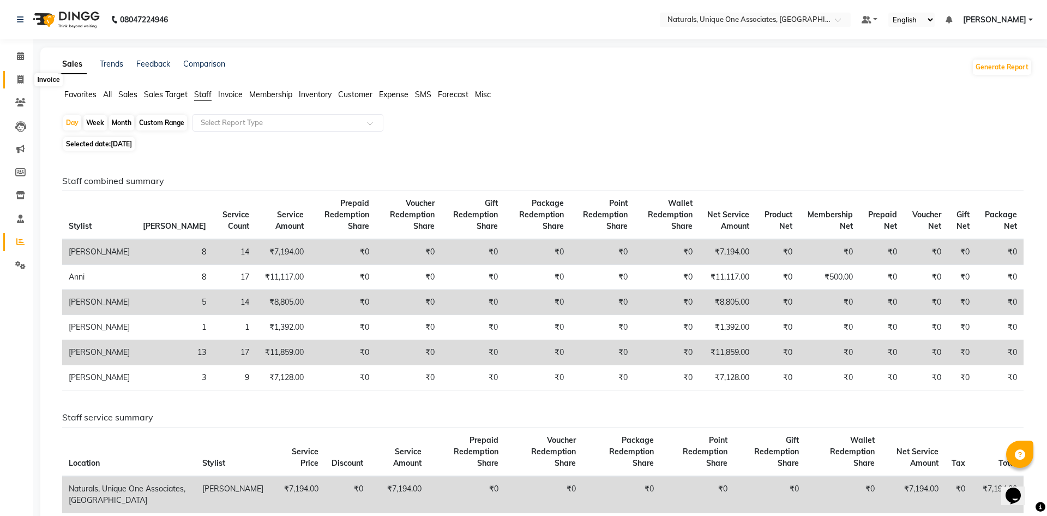
select select "5857"
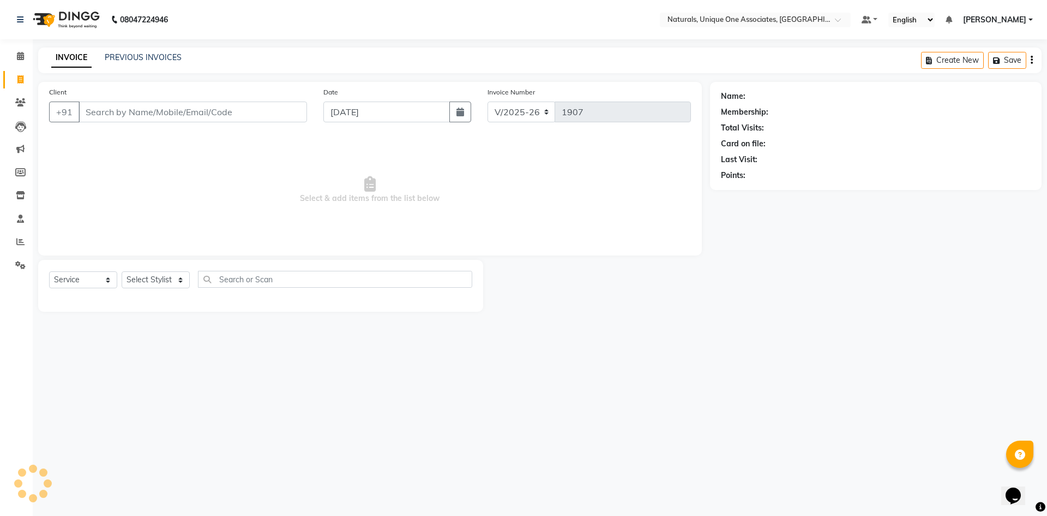
select select "membership"
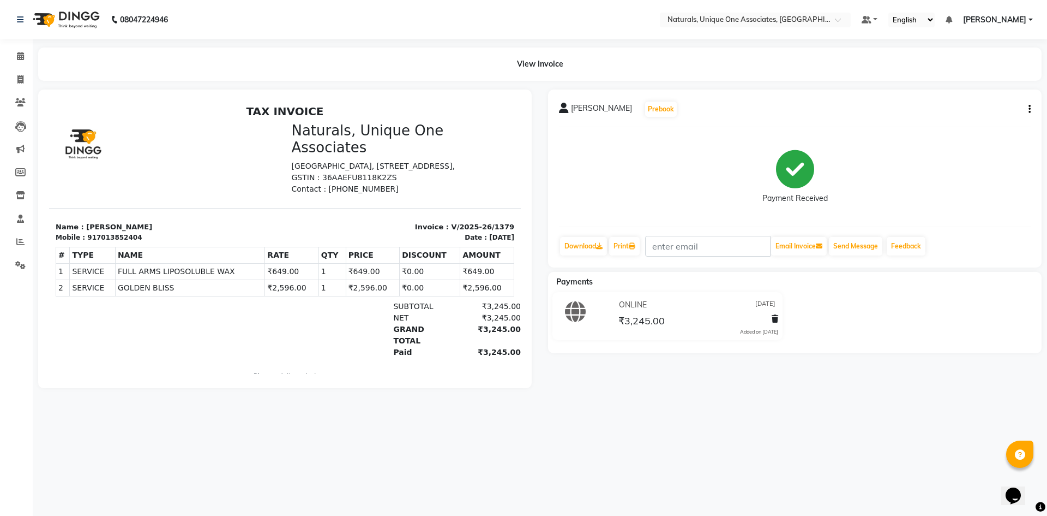
click at [1029, 109] on icon "button" at bounding box center [1030, 109] width 2 height 1
click at [1003, 110] on div "Edit Item Staff" at bounding box center [975, 110] width 75 height 14
select select "87102"
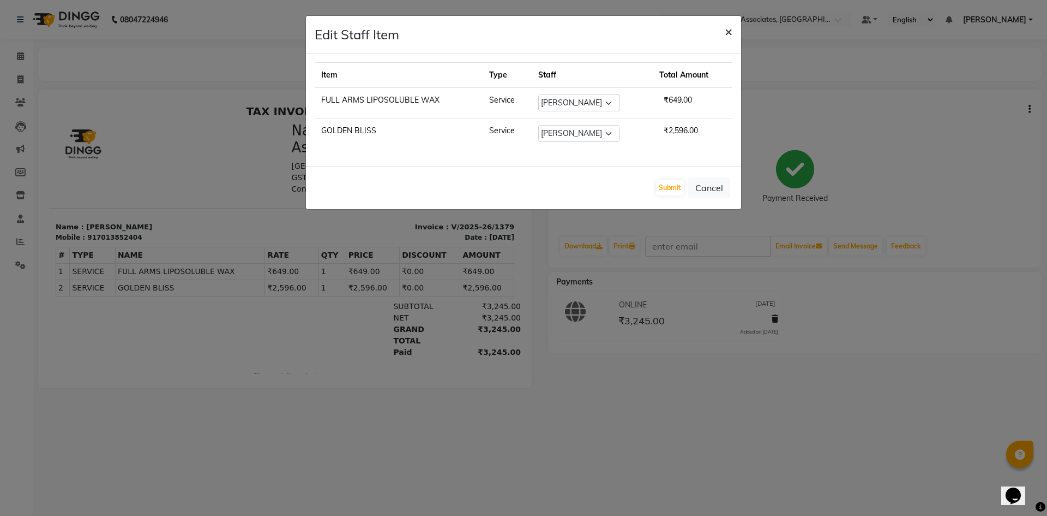
click at [727, 28] on span "×" at bounding box center [729, 31] width 8 height 16
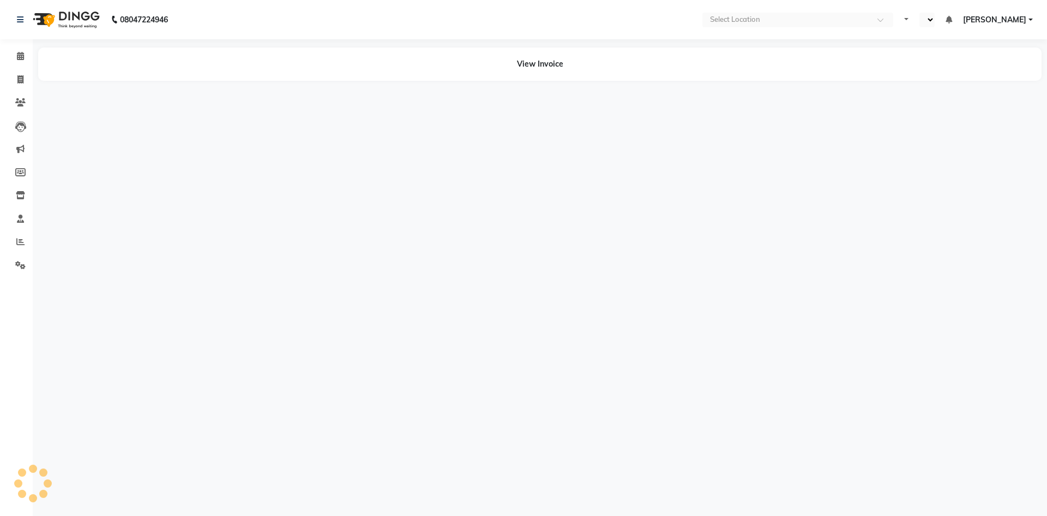
select select "en"
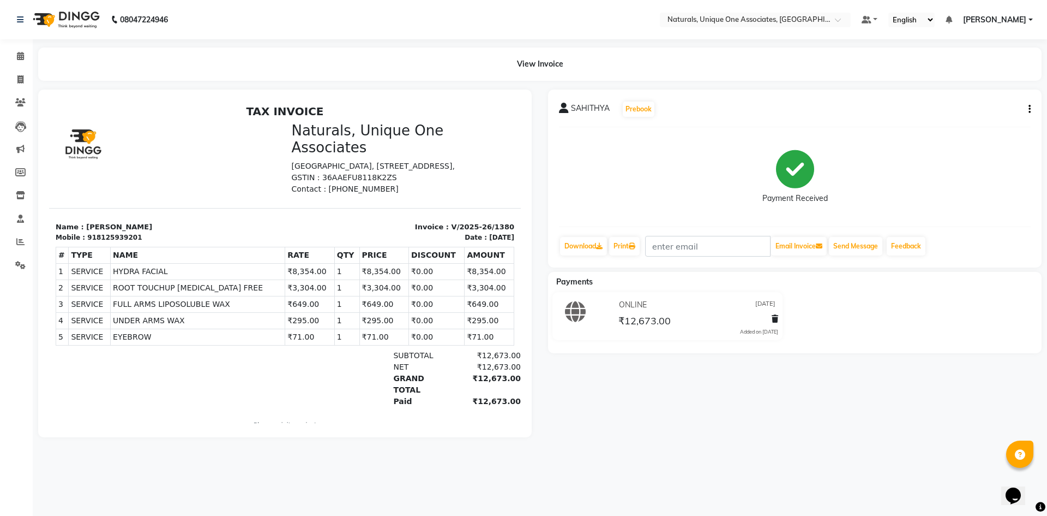
click at [1033, 108] on div "SAHITHYA Prebook Payment Received Download Print Email Invoice Send Message Fee…" at bounding box center [795, 178] width 494 height 178
click at [1027, 109] on button "button" at bounding box center [1027, 109] width 7 height 11
click at [968, 110] on div "Edit Item Staff" at bounding box center [975, 110] width 75 height 14
select select "50801"
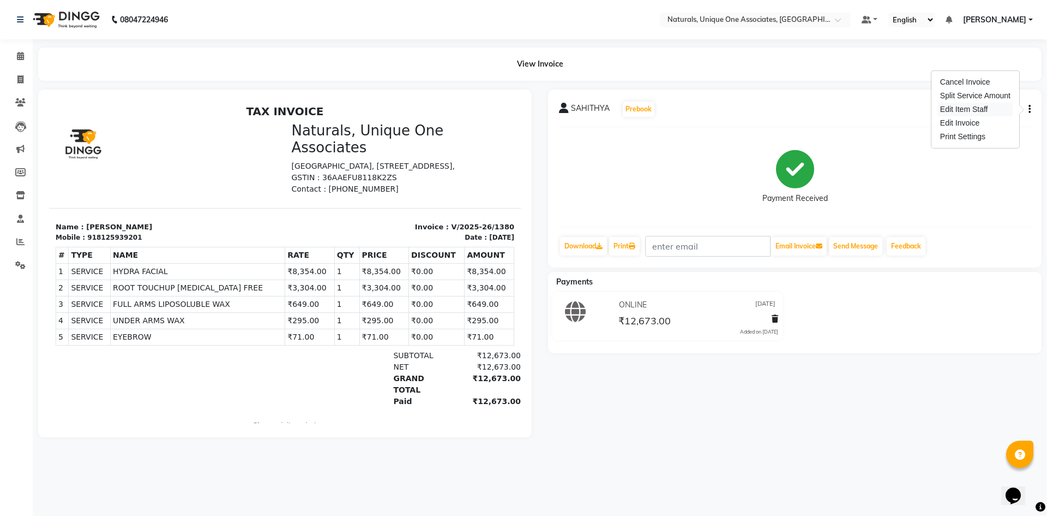
select select "50801"
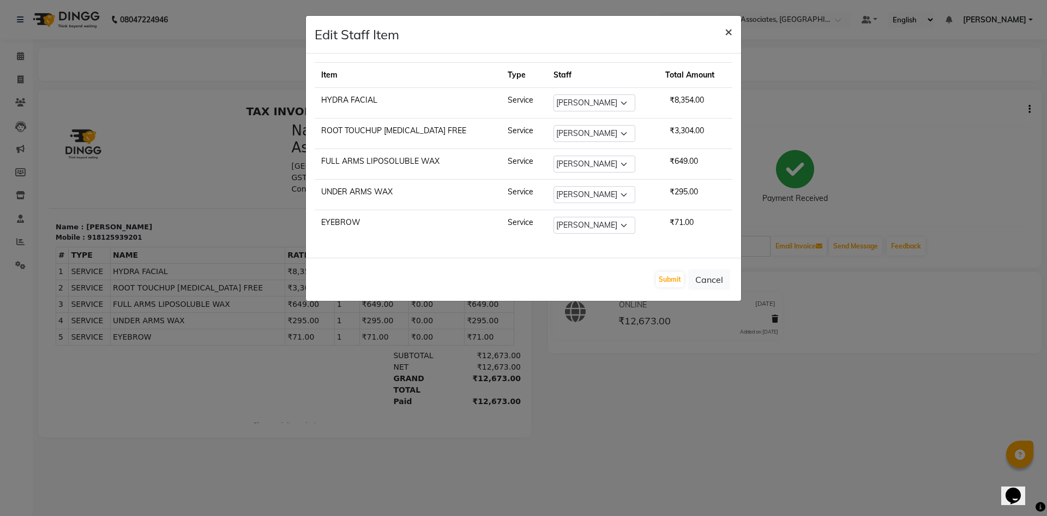
click at [733, 36] on button "×" at bounding box center [728, 31] width 25 height 31
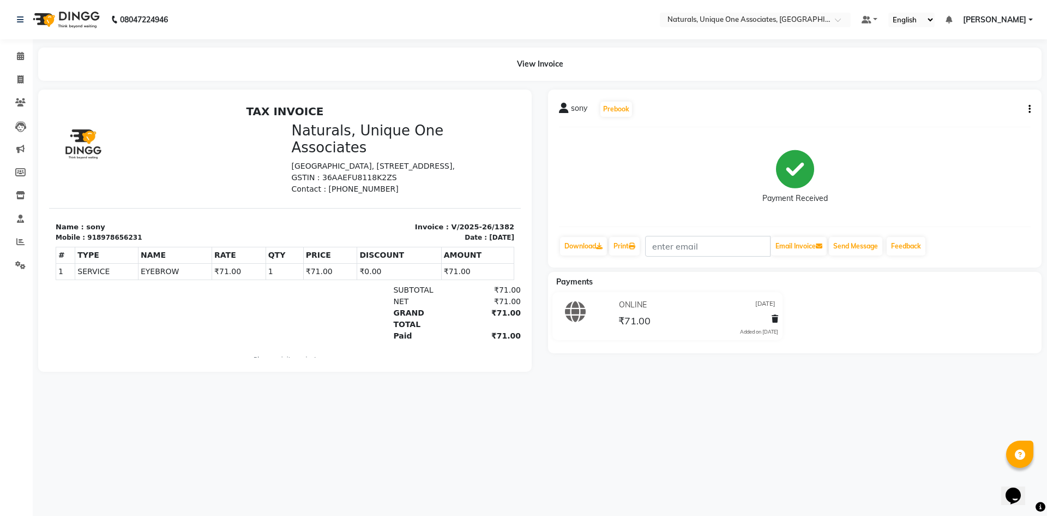
click at [1027, 108] on button "button" at bounding box center [1027, 109] width 7 height 11
click at [979, 111] on div "Edit Item Staff" at bounding box center [975, 110] width 75 height 14
select select "50801"
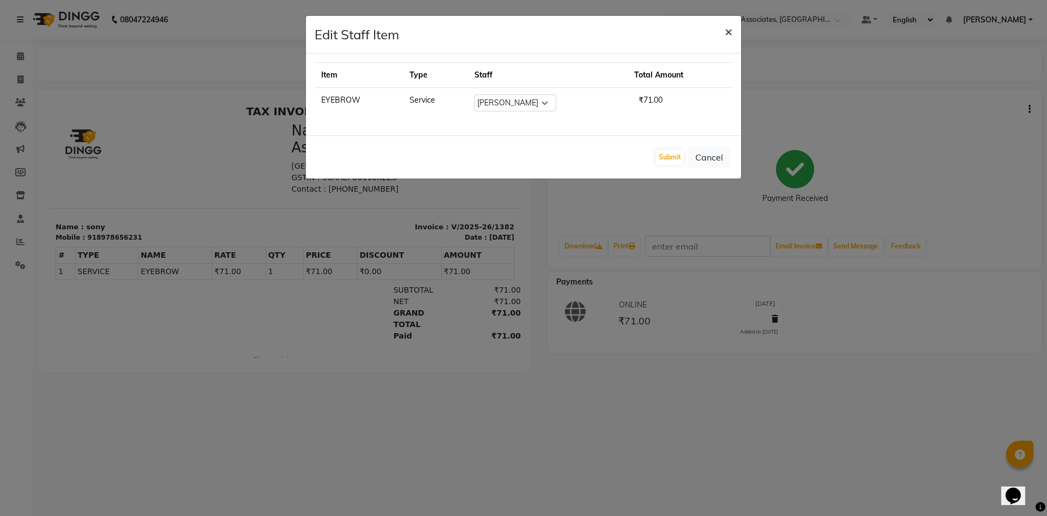
click at [726, 36] on span "×" at bounding box center [729, 31] width 8 height 16
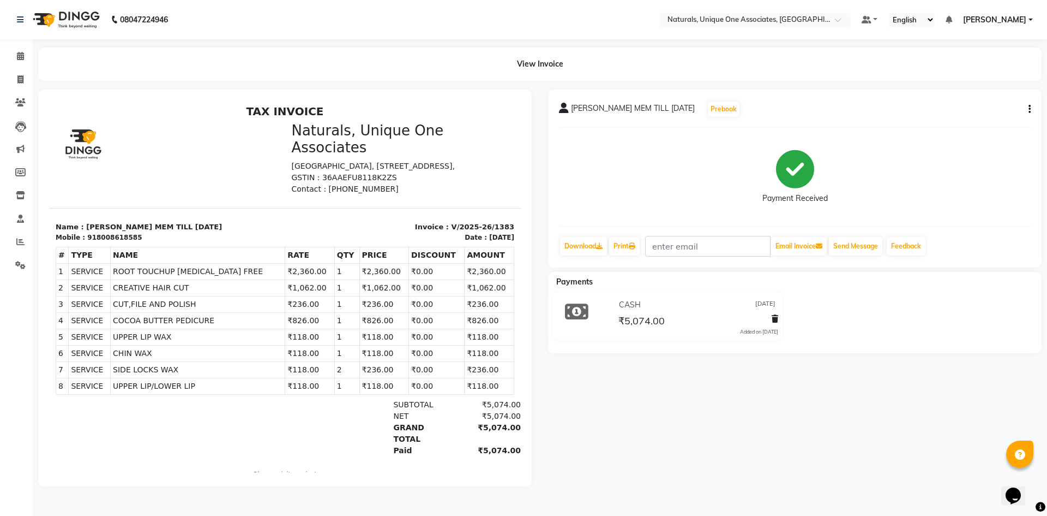
click at [1029, 109] on icon "button" at bounding box center [1030, 109] width 2 height 1
click at [968, 108] on div "Edit Item Staff" at bounding box center [975, 110] width 75 height 14
select select
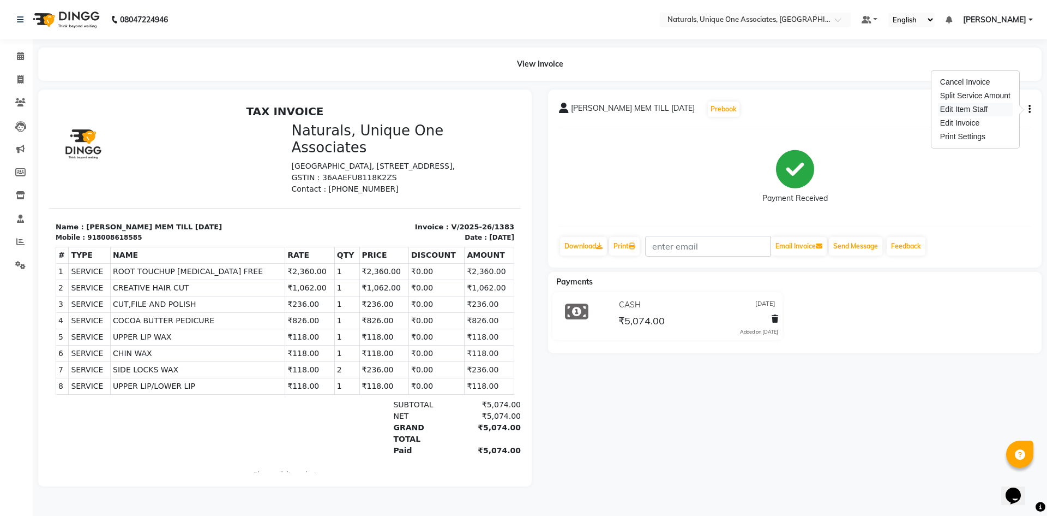
select select
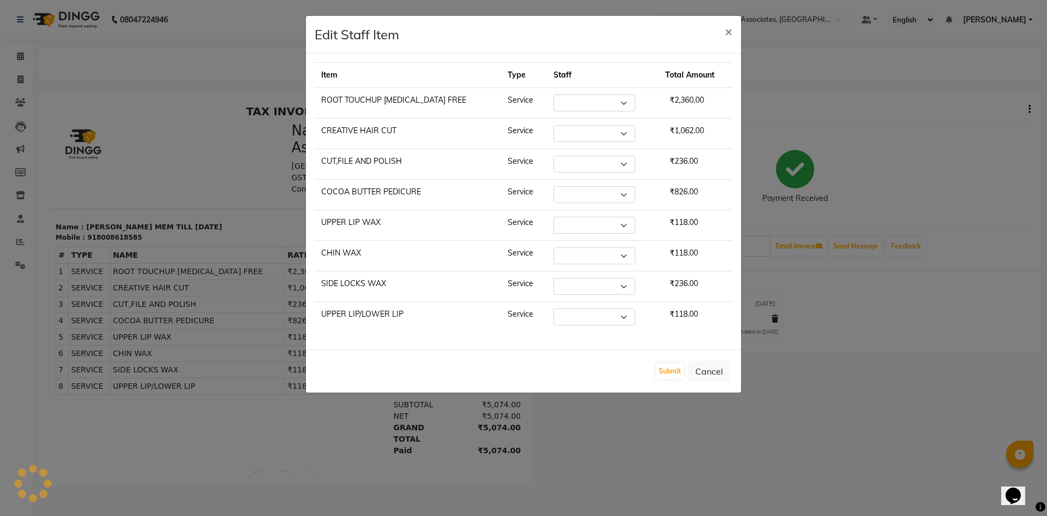
select select "41425"
select select "50801"
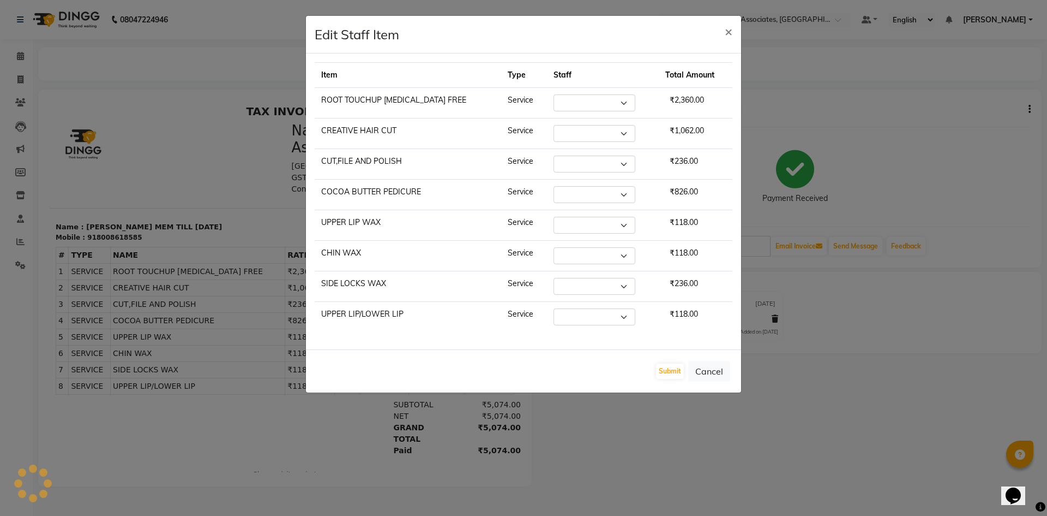
select select "50801"
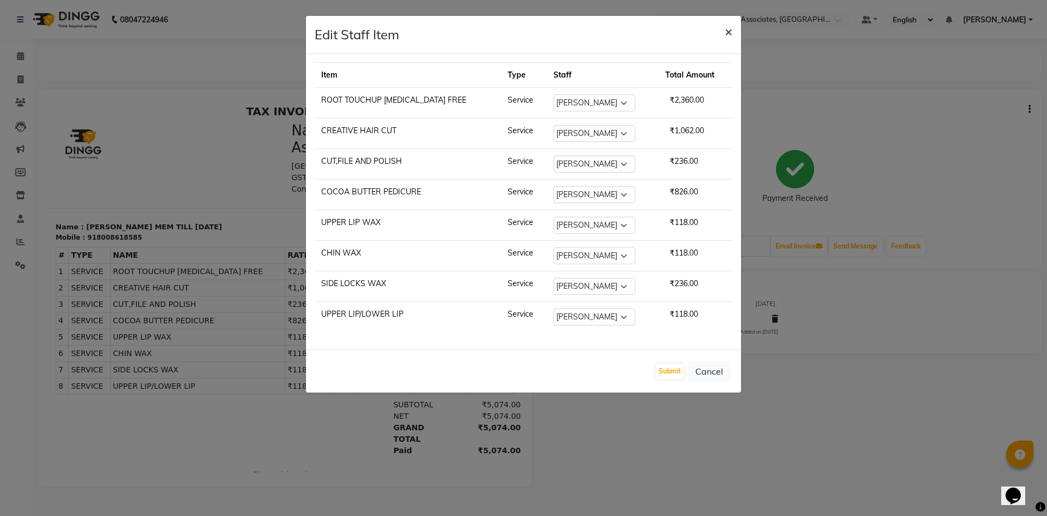
click at [731, 27] on span "×" at bounding box center [729, 31] width 8 height 16
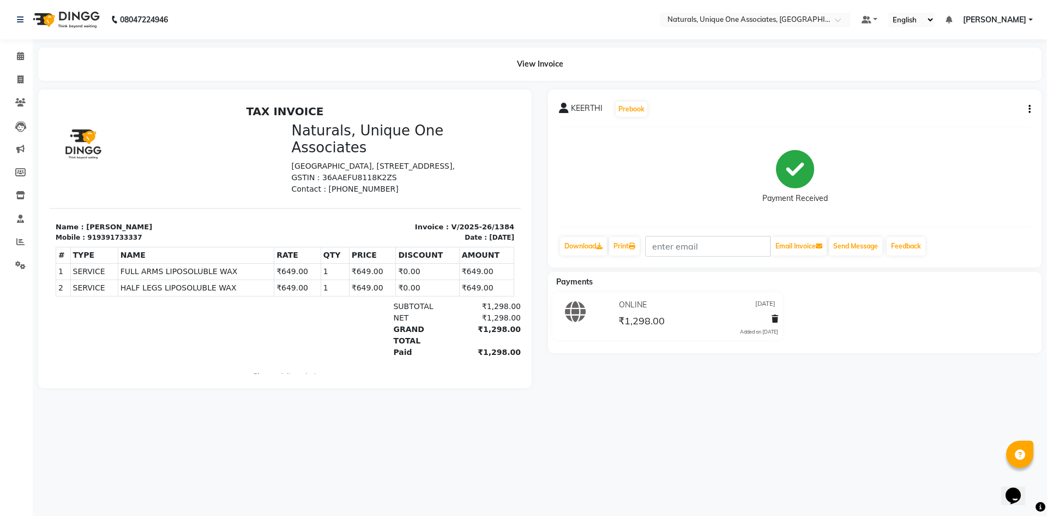
click at [1029, 109] on icon "button" at bounding box center [1030, 109] width 2 height 1
click at [990, 110] on div "Edit Item Staff" at bounding box center [975, 110] width 75 height 14
select select "87102"
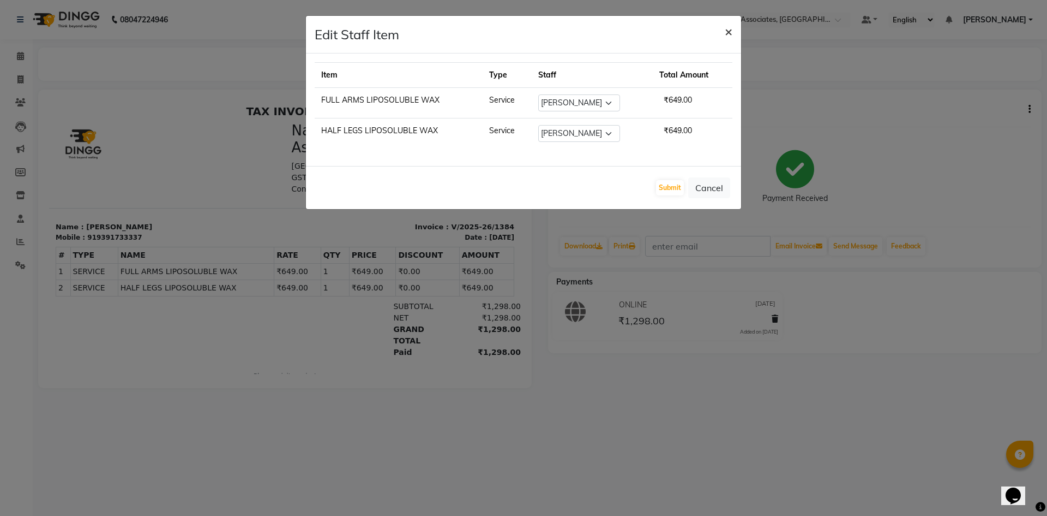
click at [730, 34] on span "×" at bounding box center [729, 31] width 8 height 16
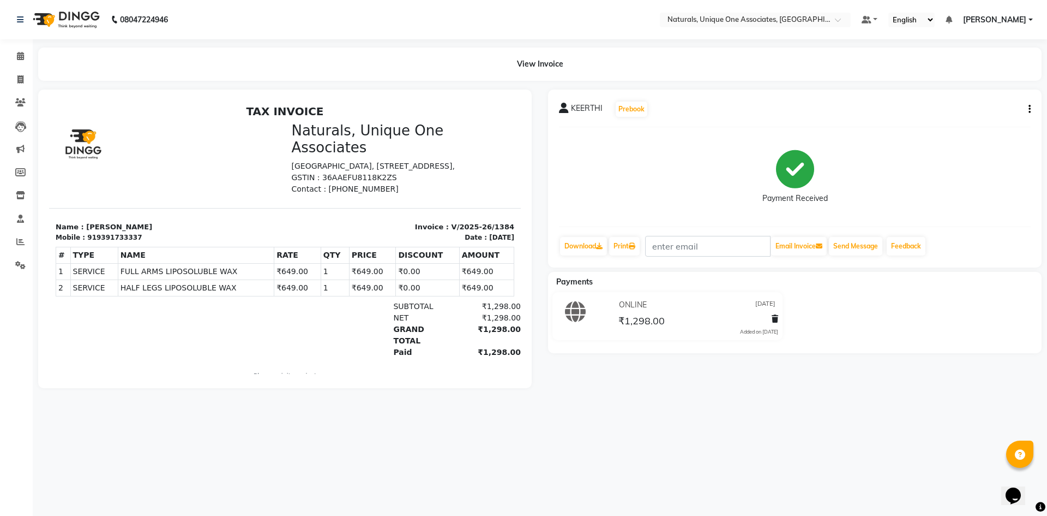
click at [1029, 109] on icon "button" at bounding box center [1030, 109] width 2 height 1
click at [955, 109] on div "Edit Item Staff" at bounding box center [975, 110] width 75 height 14
select select "87102"
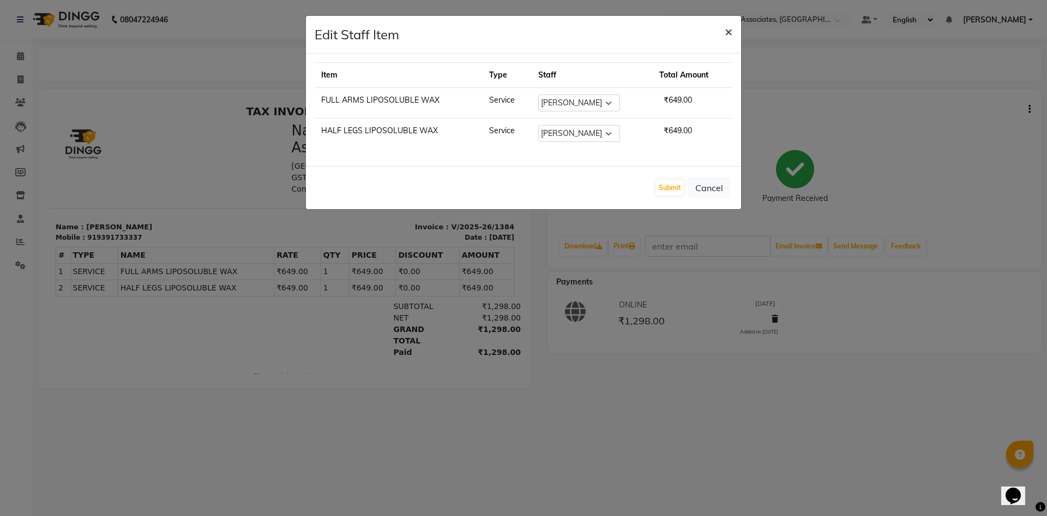
click at [730, 32] on span "×" at bounding box center [729, 31] width 8 height 16
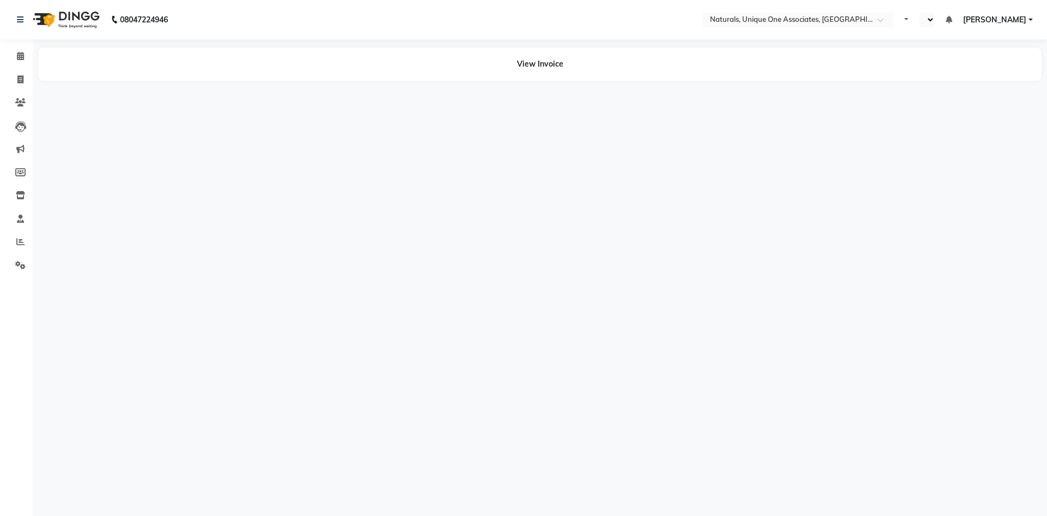
select select "en"
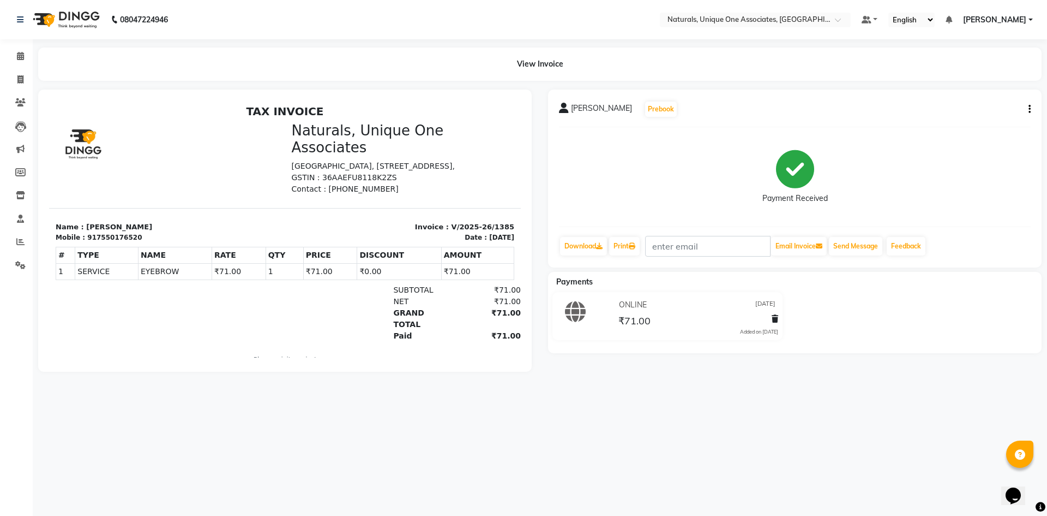
click at [1029, 109] on icon "button" at bounding box center [1030, 109] width 2 height 1
click at [976, 113] on div "Edit Item Staff" at bounding box center [975, 110] width 75 height 14
select select "41759"
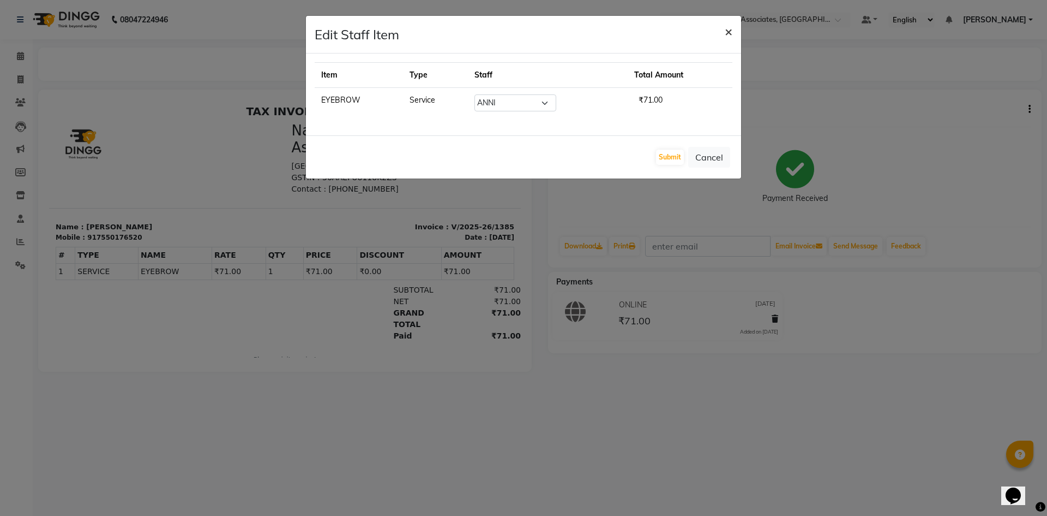
click at [729, 29] on span "×" at bounding box center [729, 31] width 8 height 16
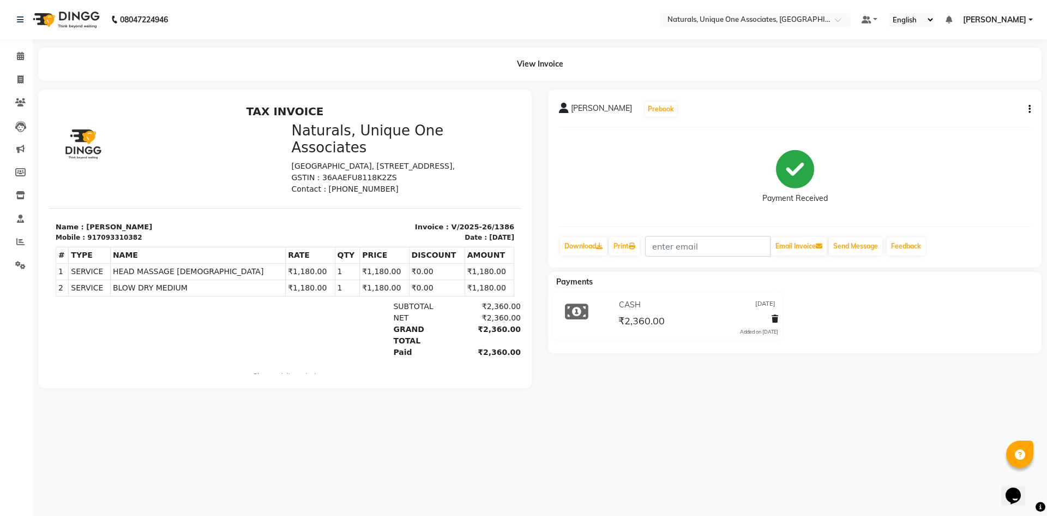
click at [1027, 106] on button "button" at bounding box center [1027, 109] width 7 height 11
click at [970, 112] on div "Edit Item Staff" at bounding box center [975, 110] width 75 height 14
select select "41425"
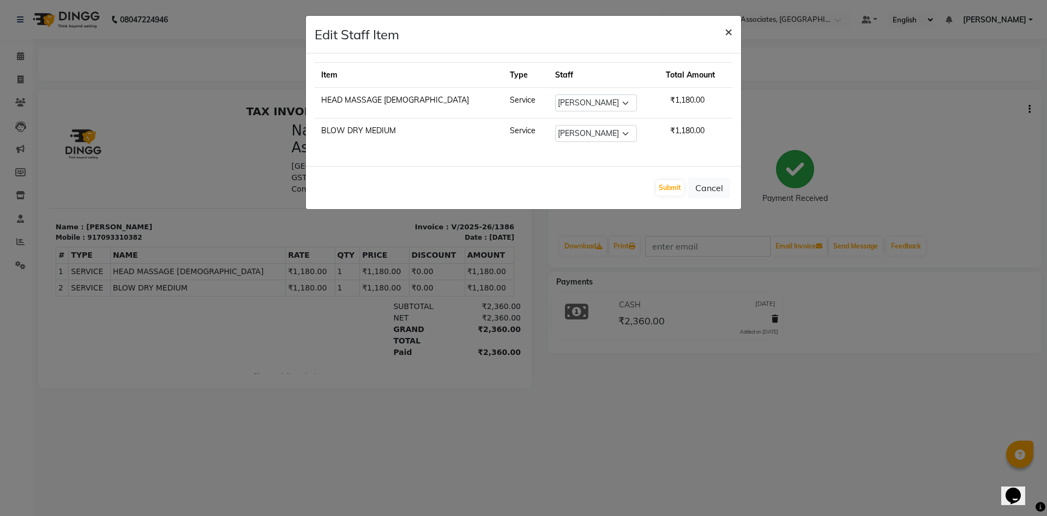
click at [726, 33] on span "×" at bounding box center [729, 31] width 8 height 16
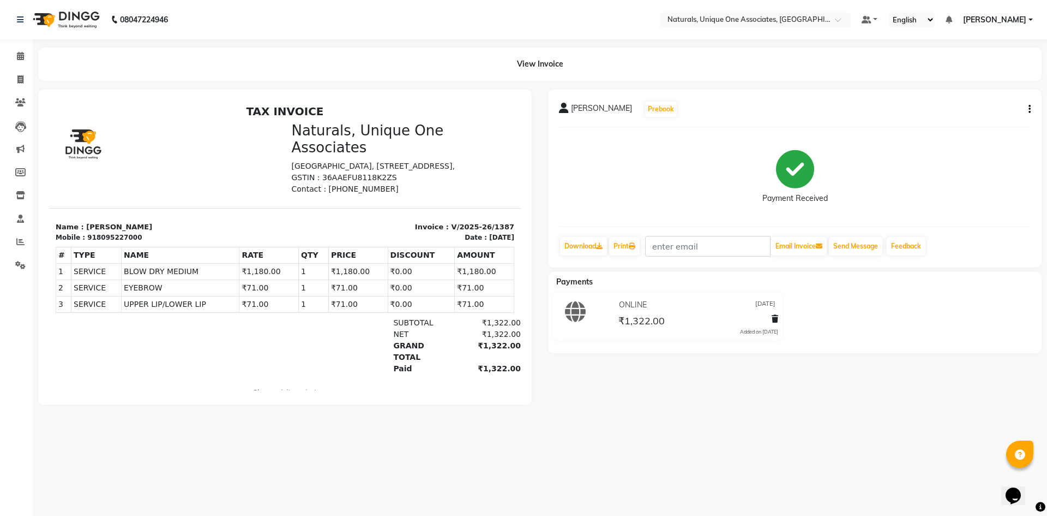
click at [1028, 105] on button "button" at bounding box center [1027, 109] width 7 height 11
click at [962, 107] on div "Edit Item Staff" at bounding box center [975, 110] width 75 height 14
select select "41759"
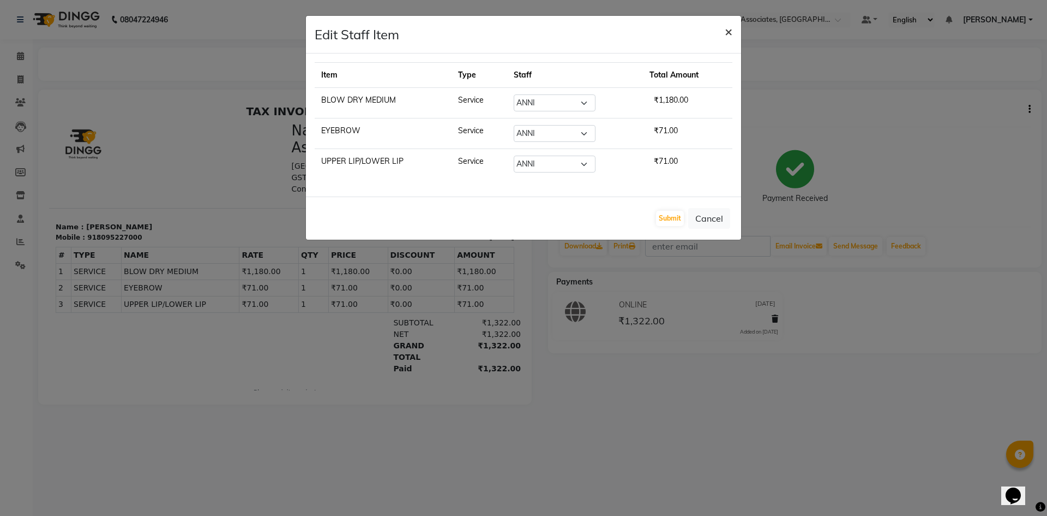
click at [726, 32] on span "×" at bounding box center [729, 31] width 8 height 16
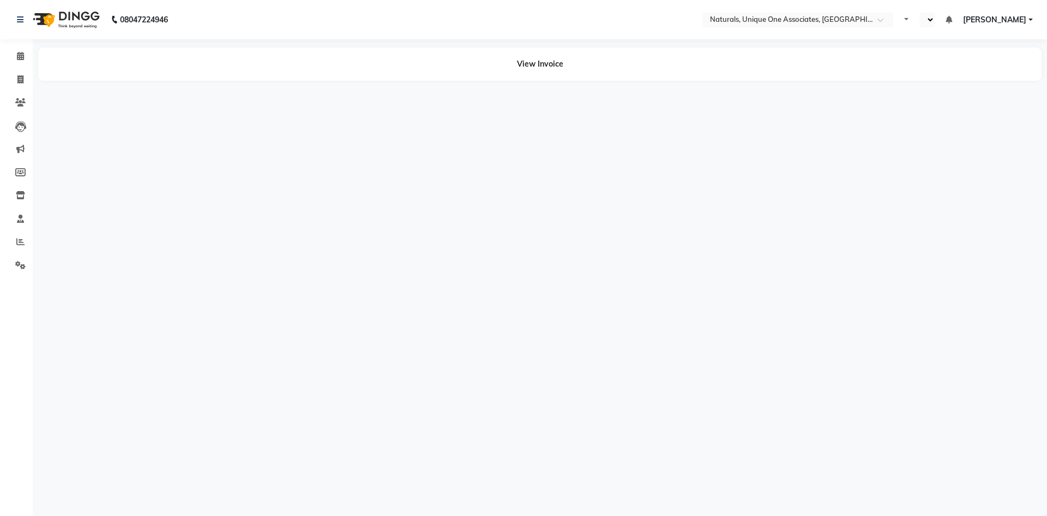
select select "en"
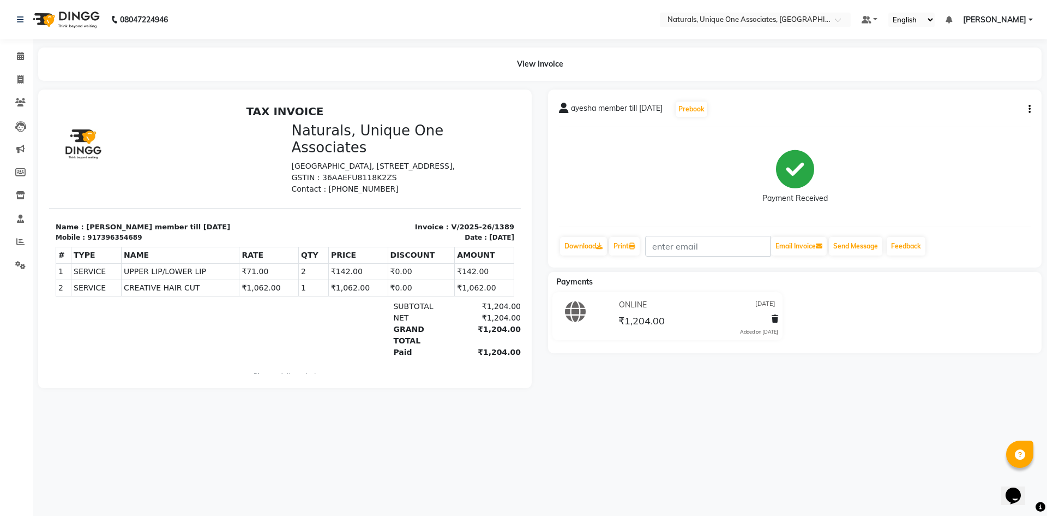
click at [1028, 108] on button "button" at bounding box center [1027, 109] width 7 height 11
click at [983, 105] on div "Edit Item Staff" at bounding box center [975, 110] width 75 height 14
select select
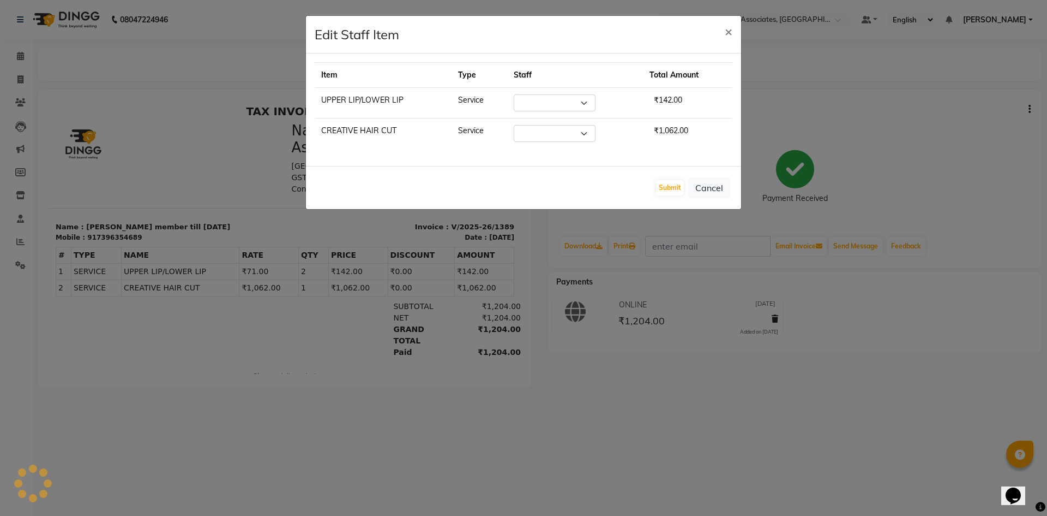
select select "50801"
select select "41759"
click at [729, 30] on span "×" at bounding box center [729, 31] width 8 height 16
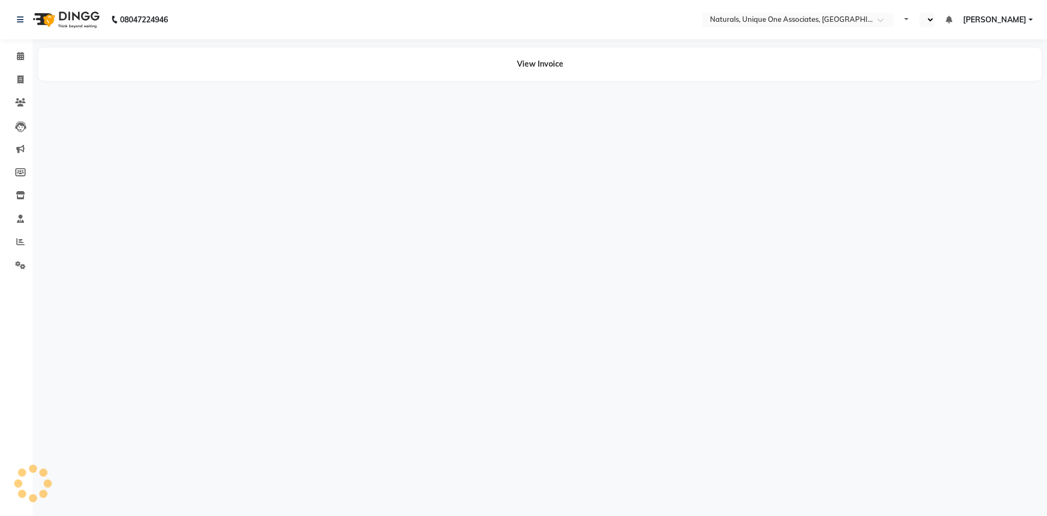
select select "en"
